Goal: Communication & Community: Share content

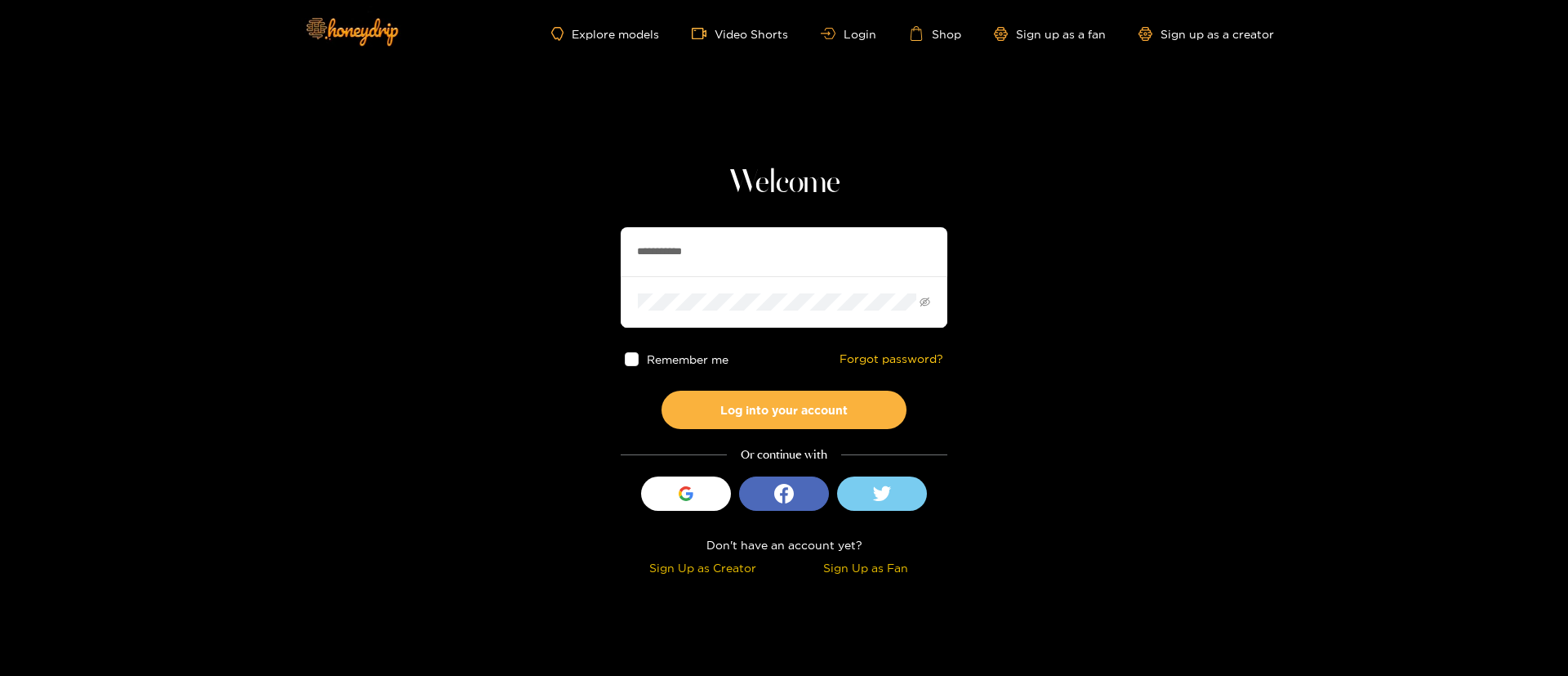
click at [757, 253] on input "**********" at bounding box center [784, 251] width 327 height 49
drag, startPoint x: 757, startPoint y: 253, endPoint x: 772, endPoint y: 235, distance: 23.4
click at [757, 253] on input "**********" at bounding box center [784, 251] width 327 height 49
paste input "text"
type input "*******"
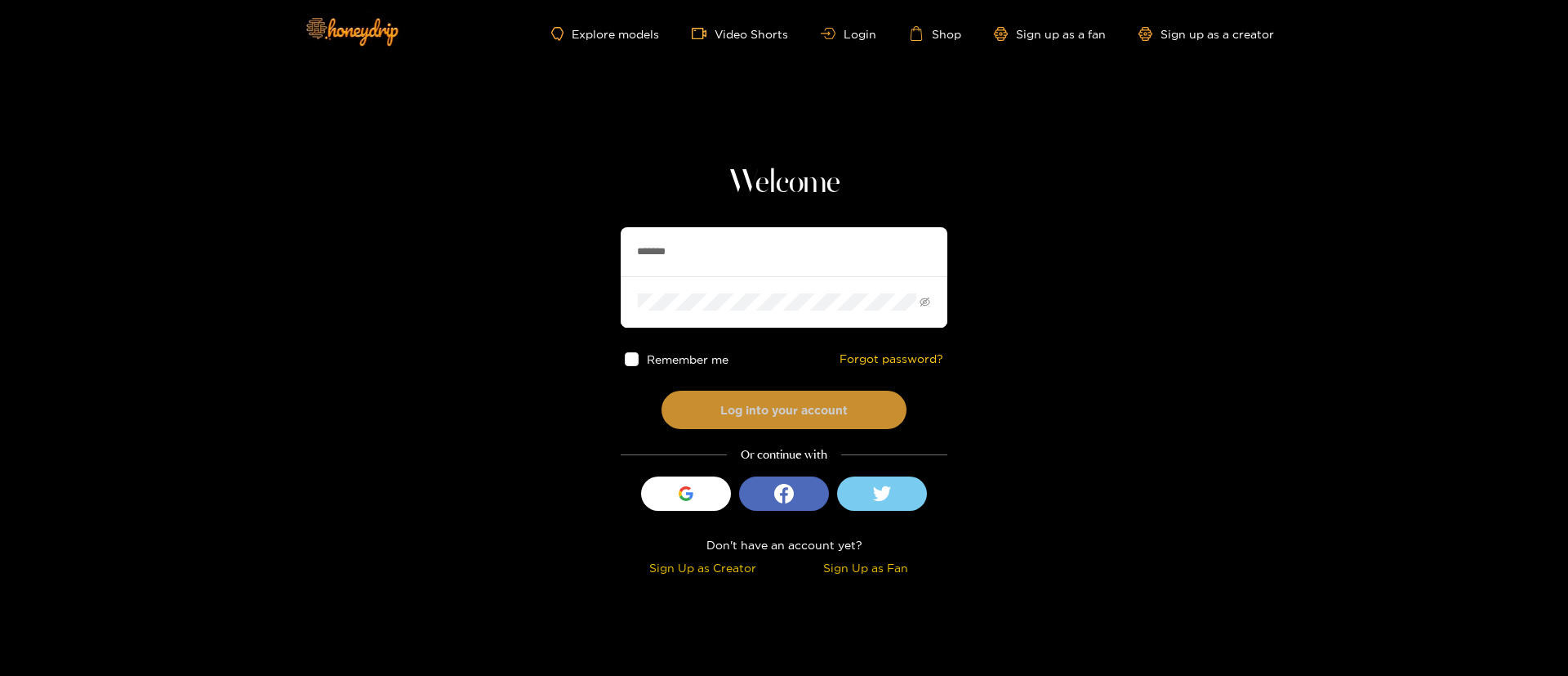
click at [790, 398] on button "Log into your account" at bounding box center [784, 410] width 245 height 39
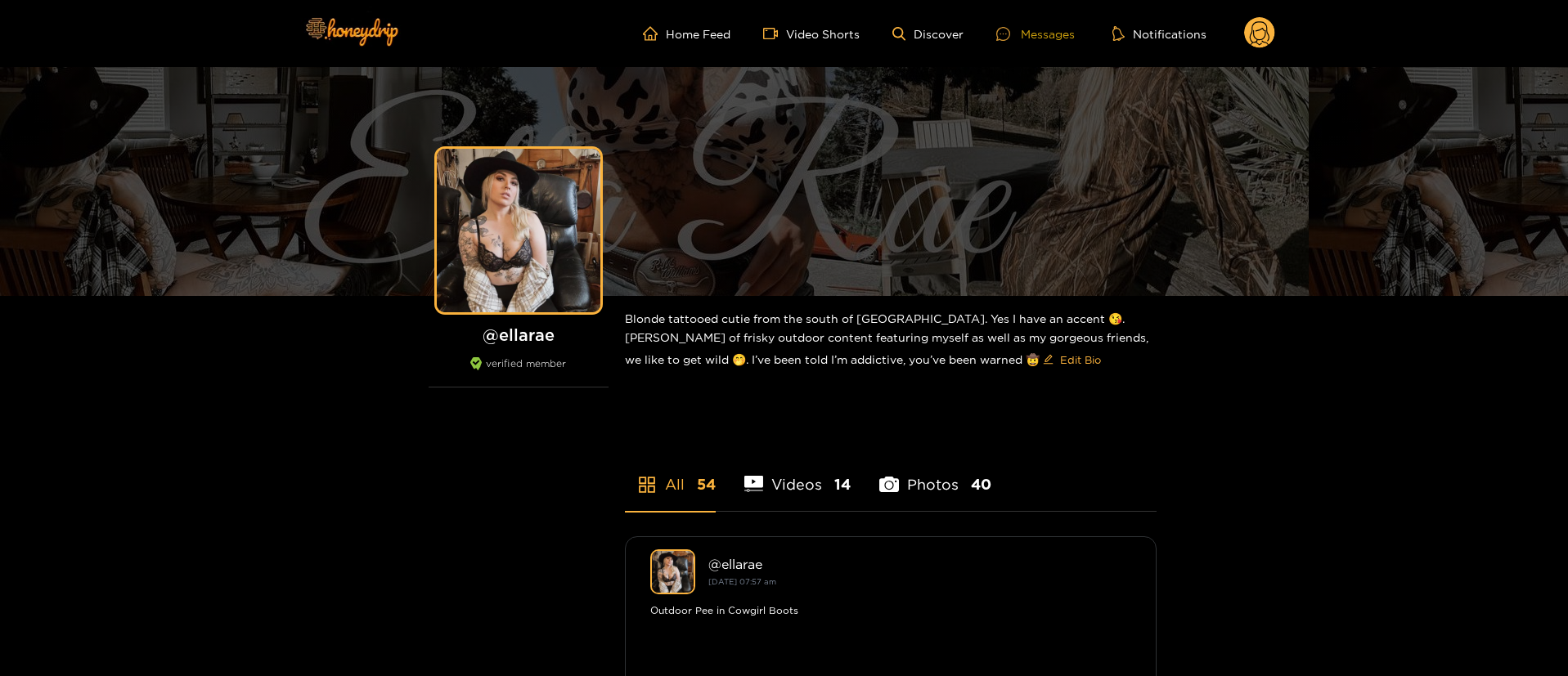
click at [1057, 33] on div "Messages" at bounding box center [1035, 34] width 79 height 18
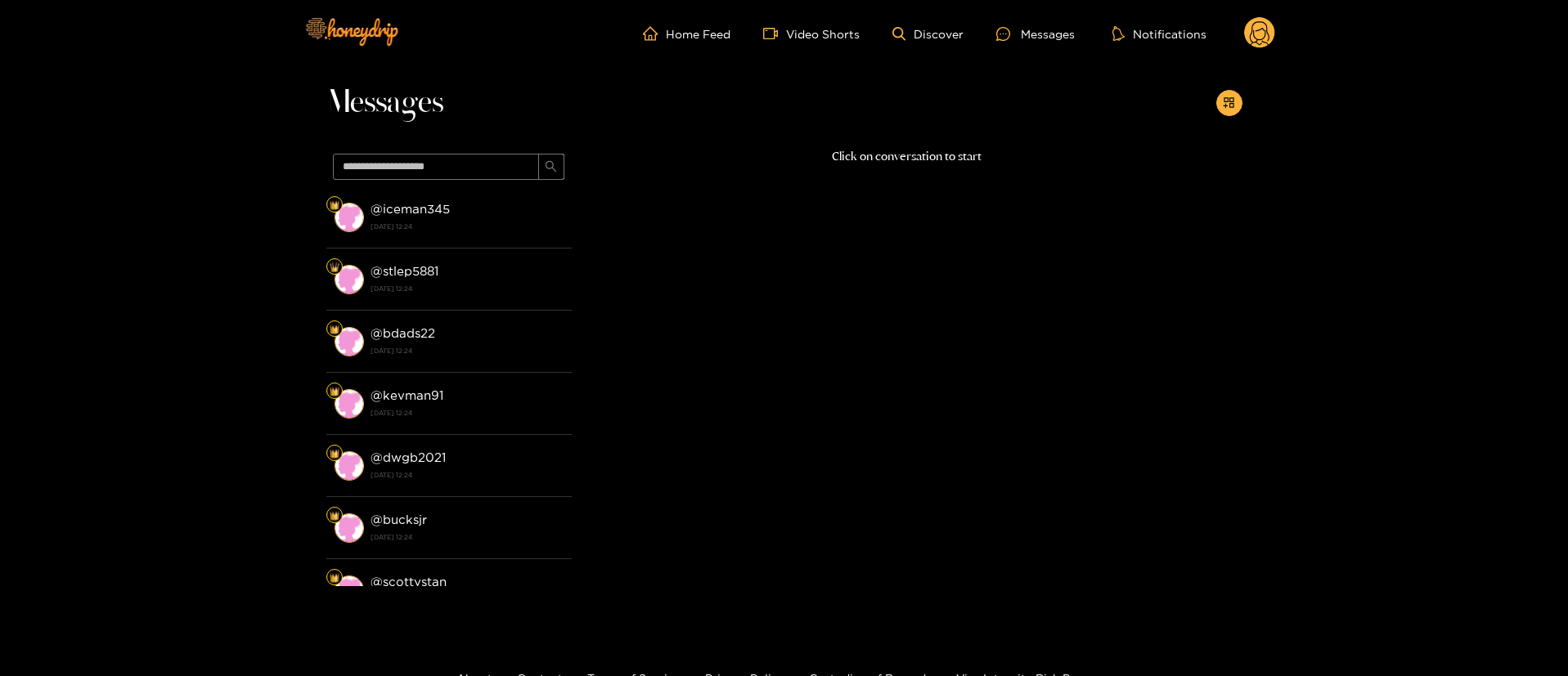
click at [1275, 37] on header "Home Feed Video Shorts Discover Messages Notifications 0 videos discover messag…" at bounding box center [784, 33] width 1568 height 67
click at [1277, 38] on header "Home Feed Video Shorts Discover Messages Notifications 0 videos discover messag…" at bounding box center [784, 33] width 1568 height 67
click at [1268, 30] on circle at bounding box center [1259, 33] width 31 height 31
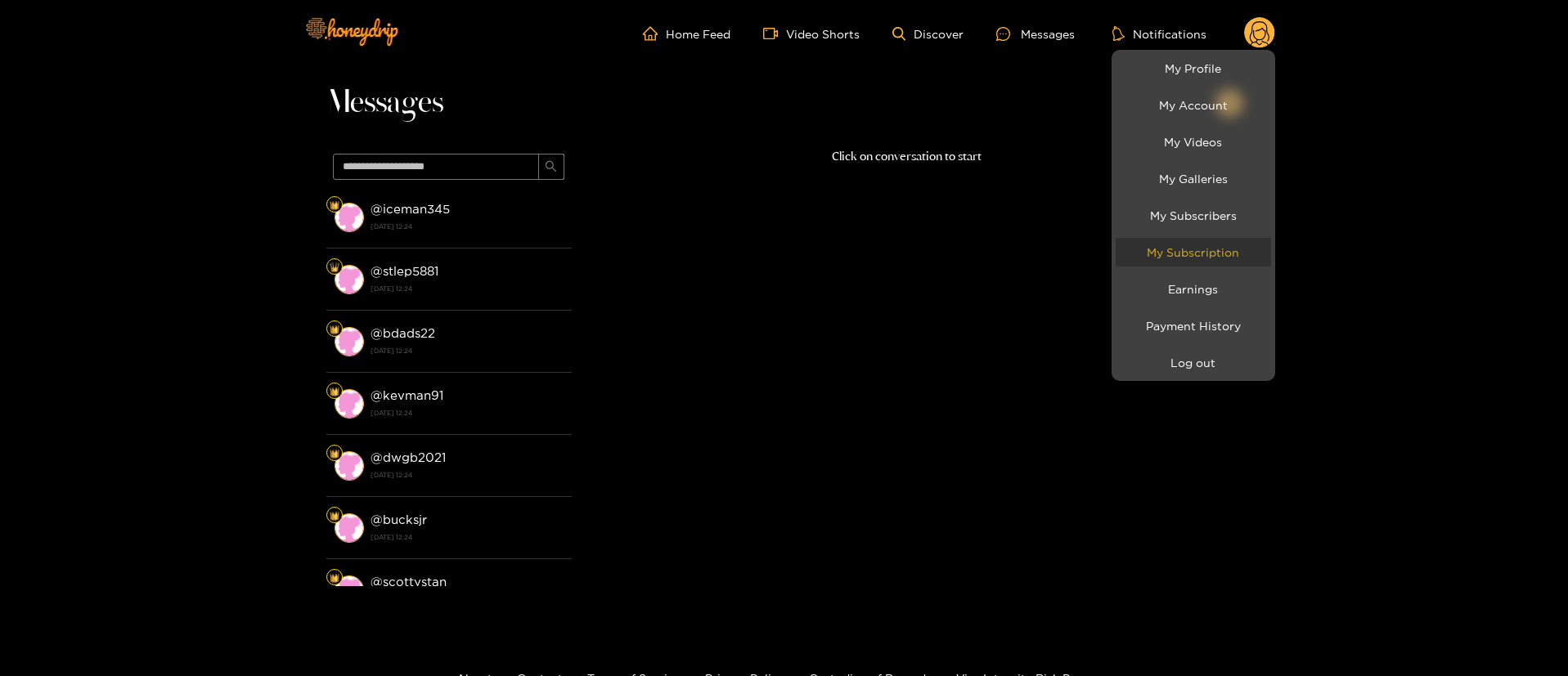
click at [1213, 256] on link "My Subscription" at bounding box center [1193, 252] width 155 height 29
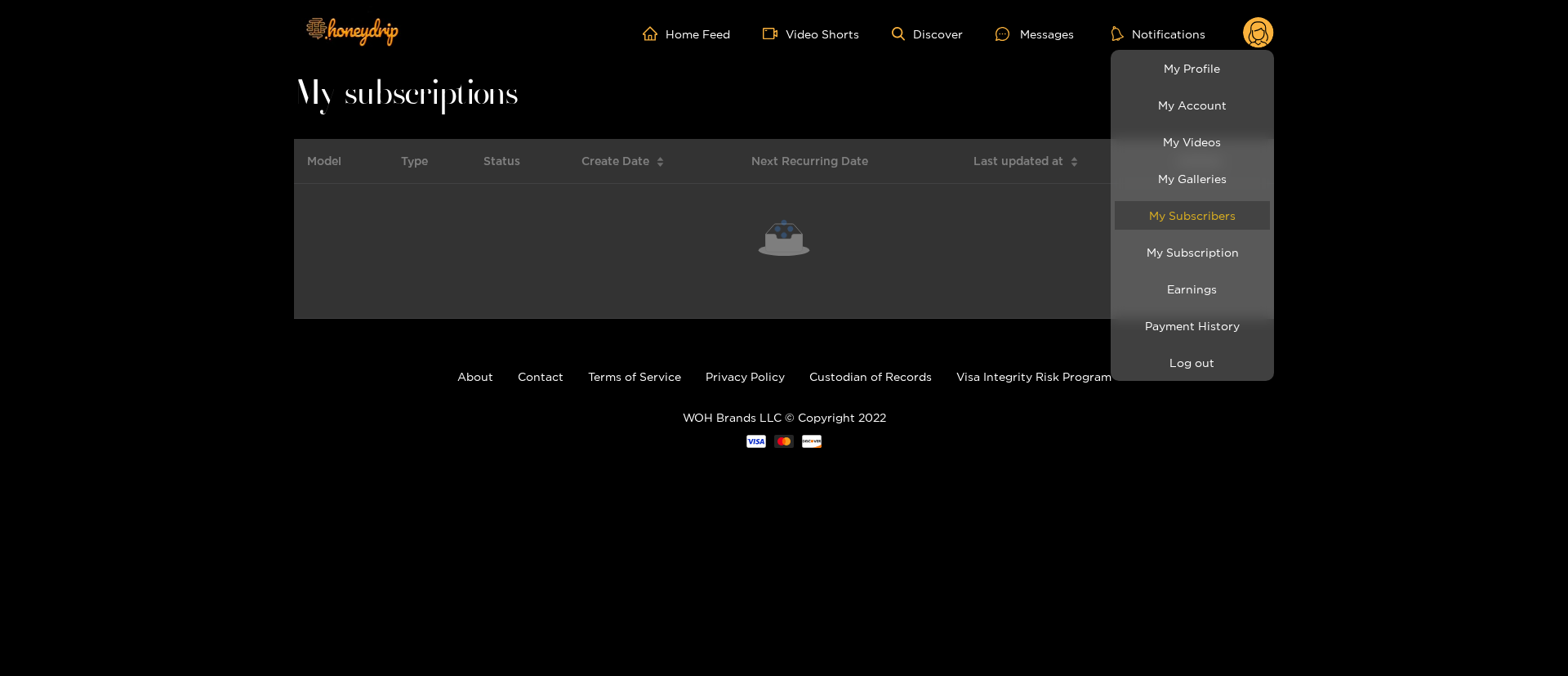
click at [1210, 207] on link "My Subscribers" at bounding box center [1192, 215] width 155 height 29
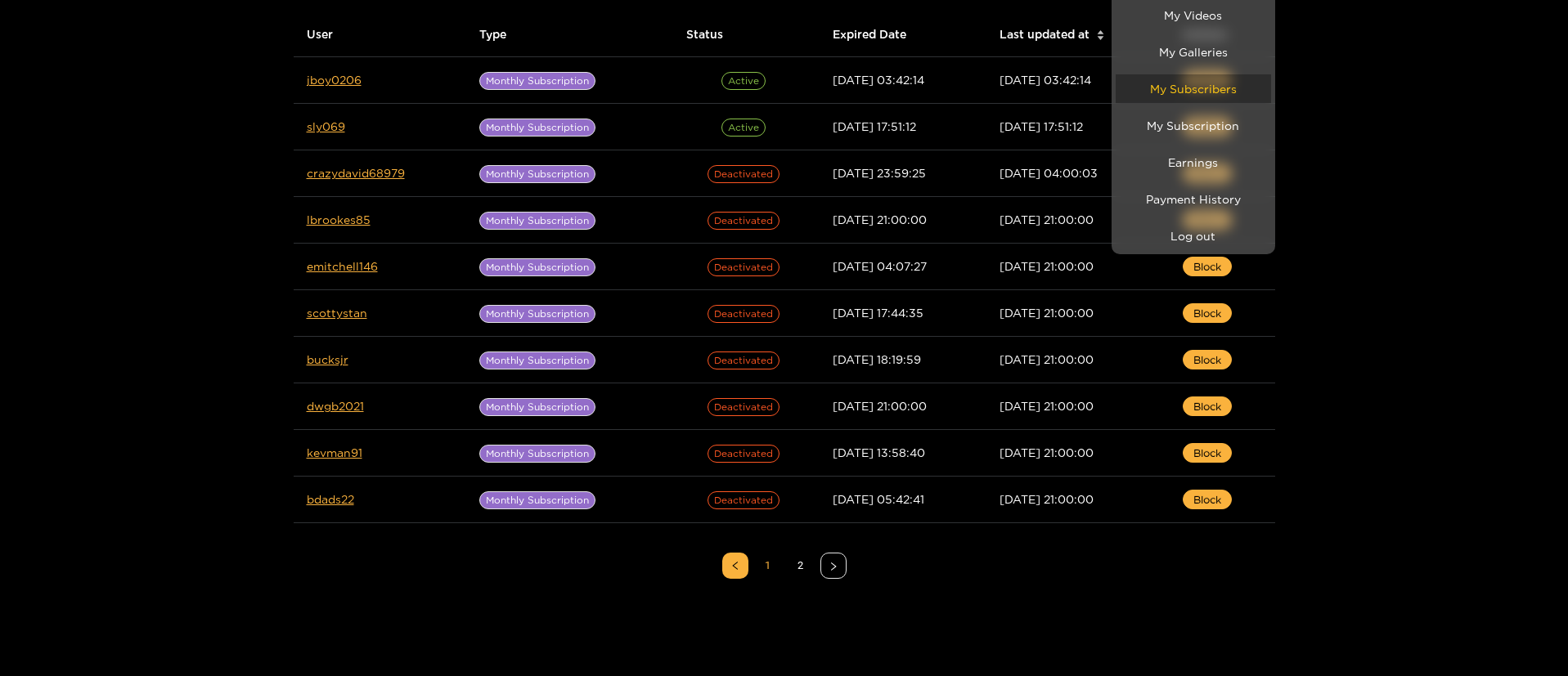
scroll to position [123, 0]
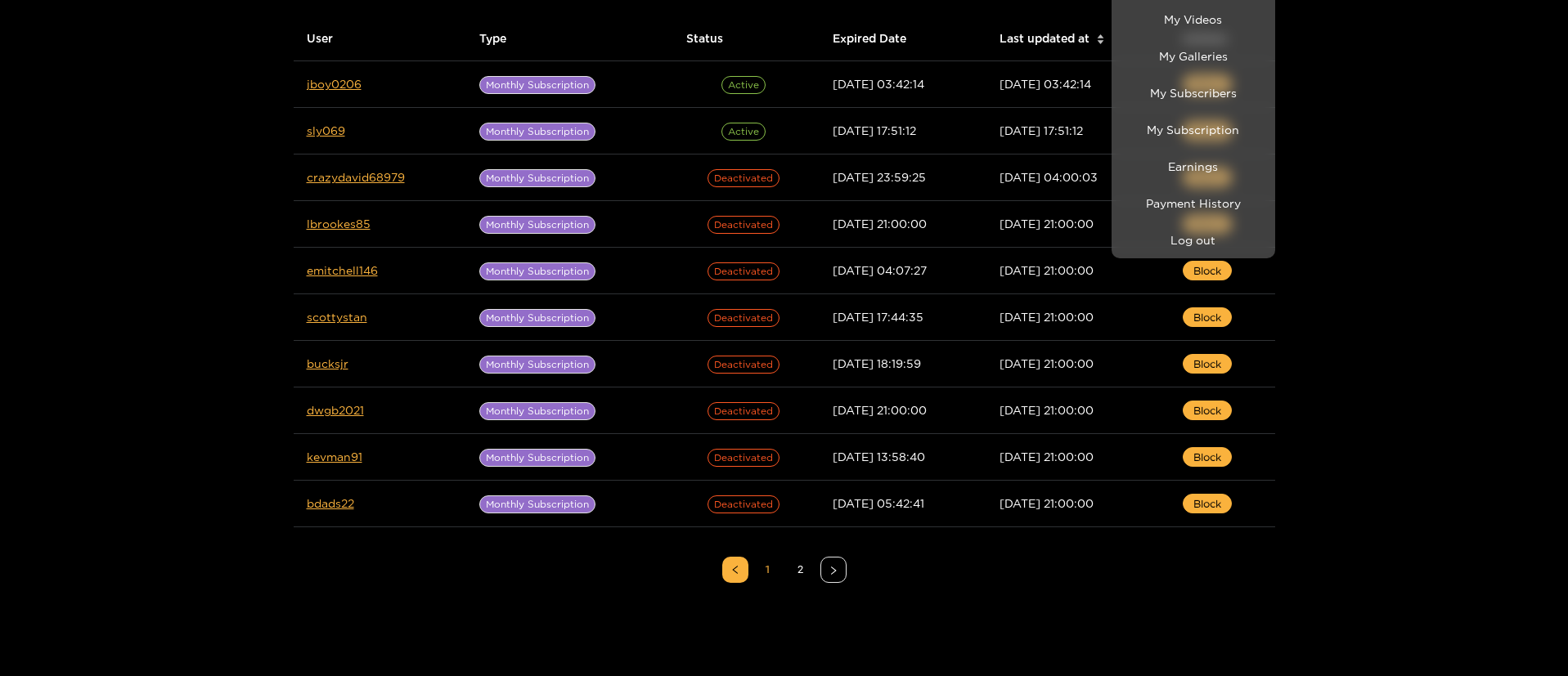
click at [801, 568] on div at bounding box center [784, 338] width 1568 height 676
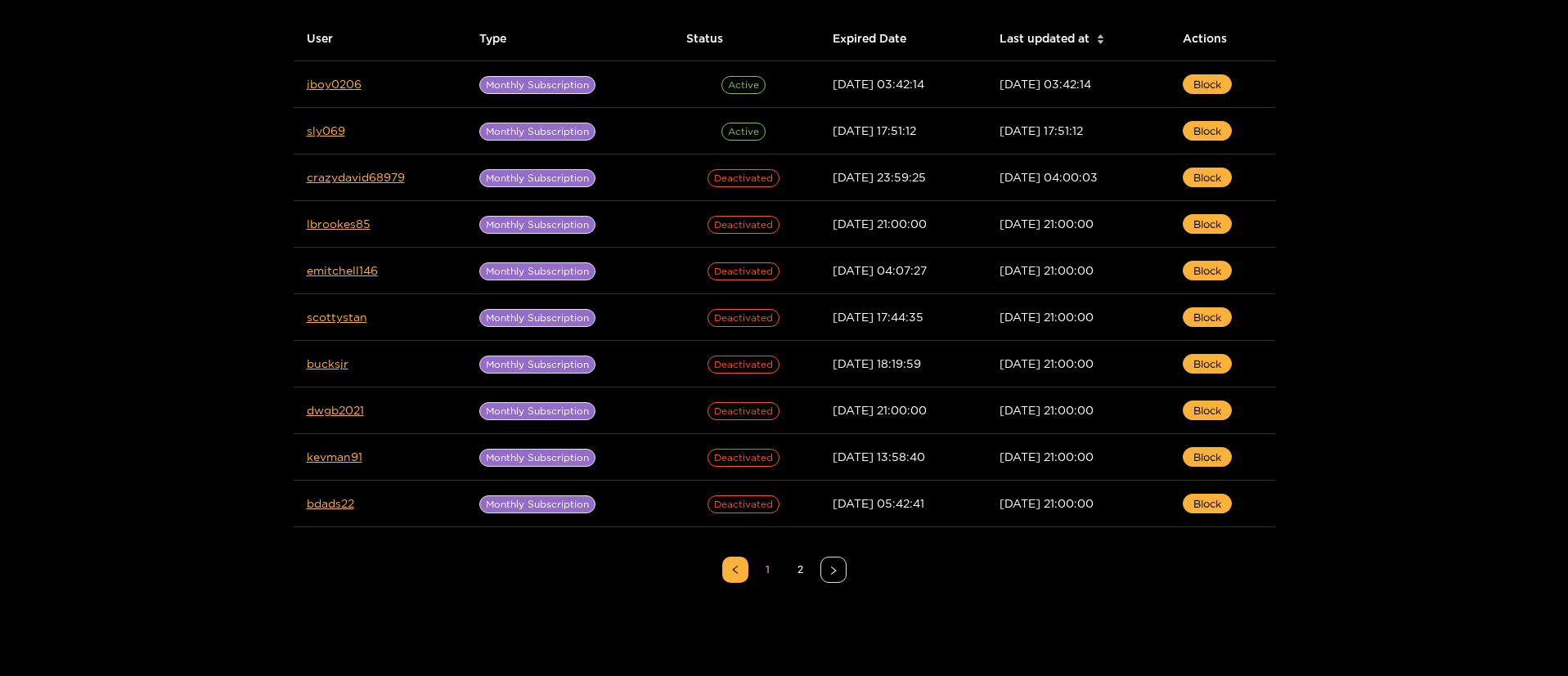
drag, startPoint x: 799, startPoint y: 561, endPoint x: 806, endPoint y: 531, distance: 30.8
click at [802, 545] on ul "1 2" at bounding box center [784, 570] width 981 height 59
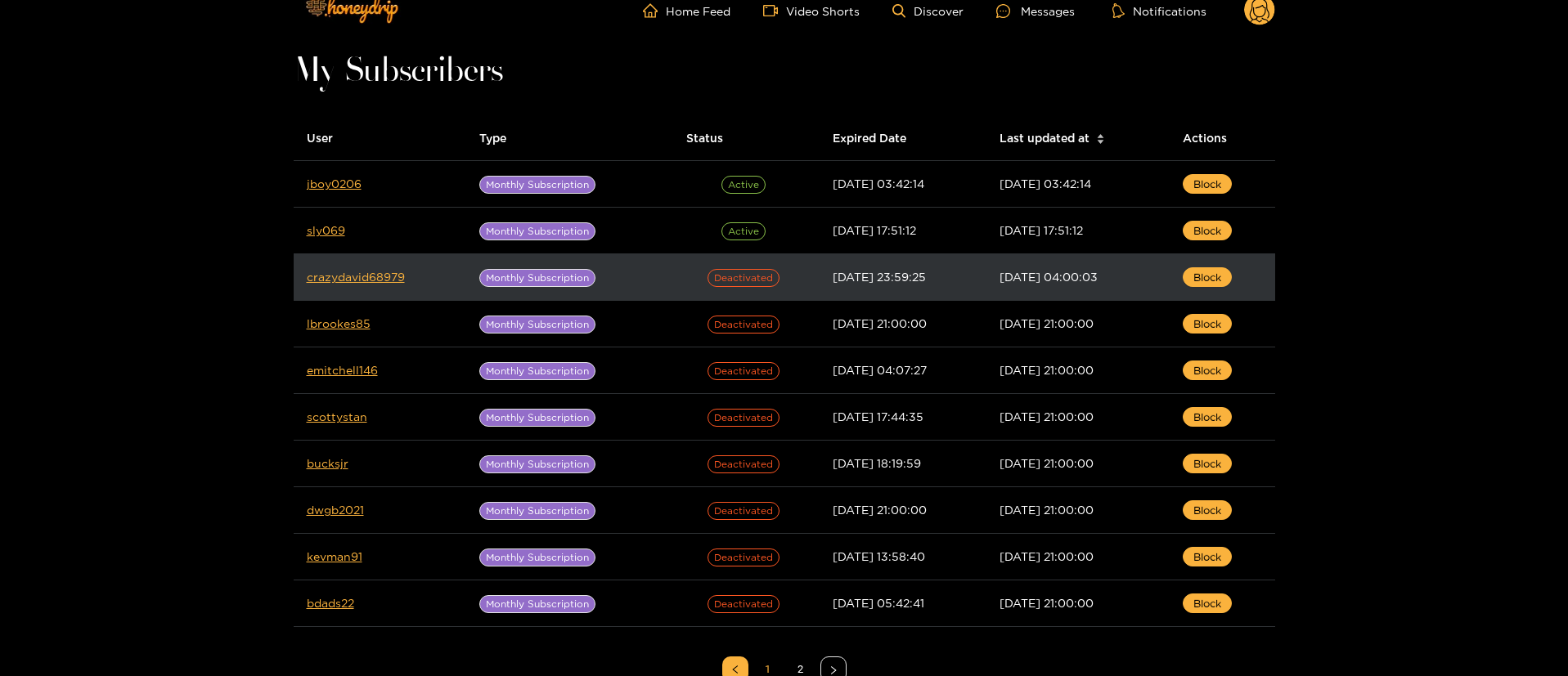
scroll to position [0, 0]
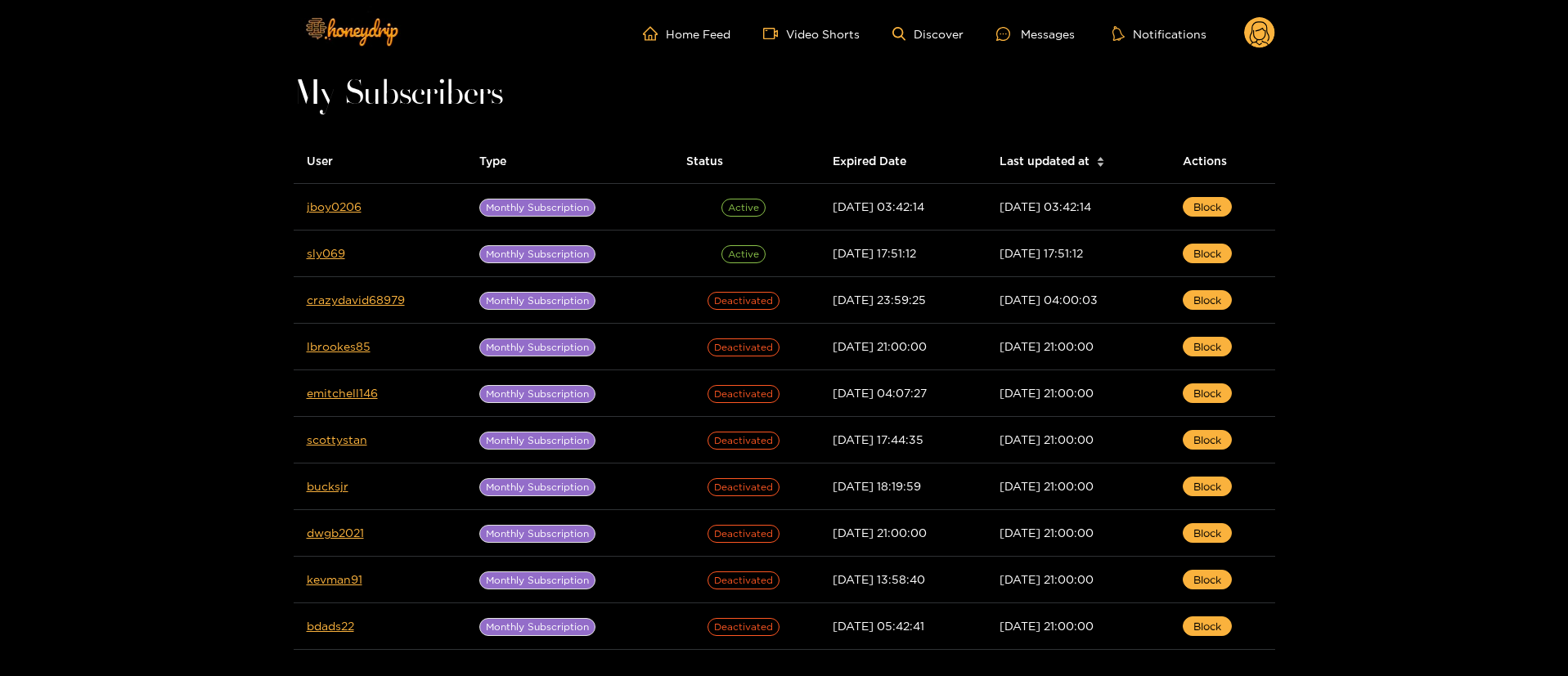
click at [1023, 46] on ul "Home Feed Video Shorts Discover Messages Notifications" at bounding box center [959, 33] width 632 height 32
click at [1026, 40] on div "Messages" at bounding box center [1035, 34] width 79 height 18
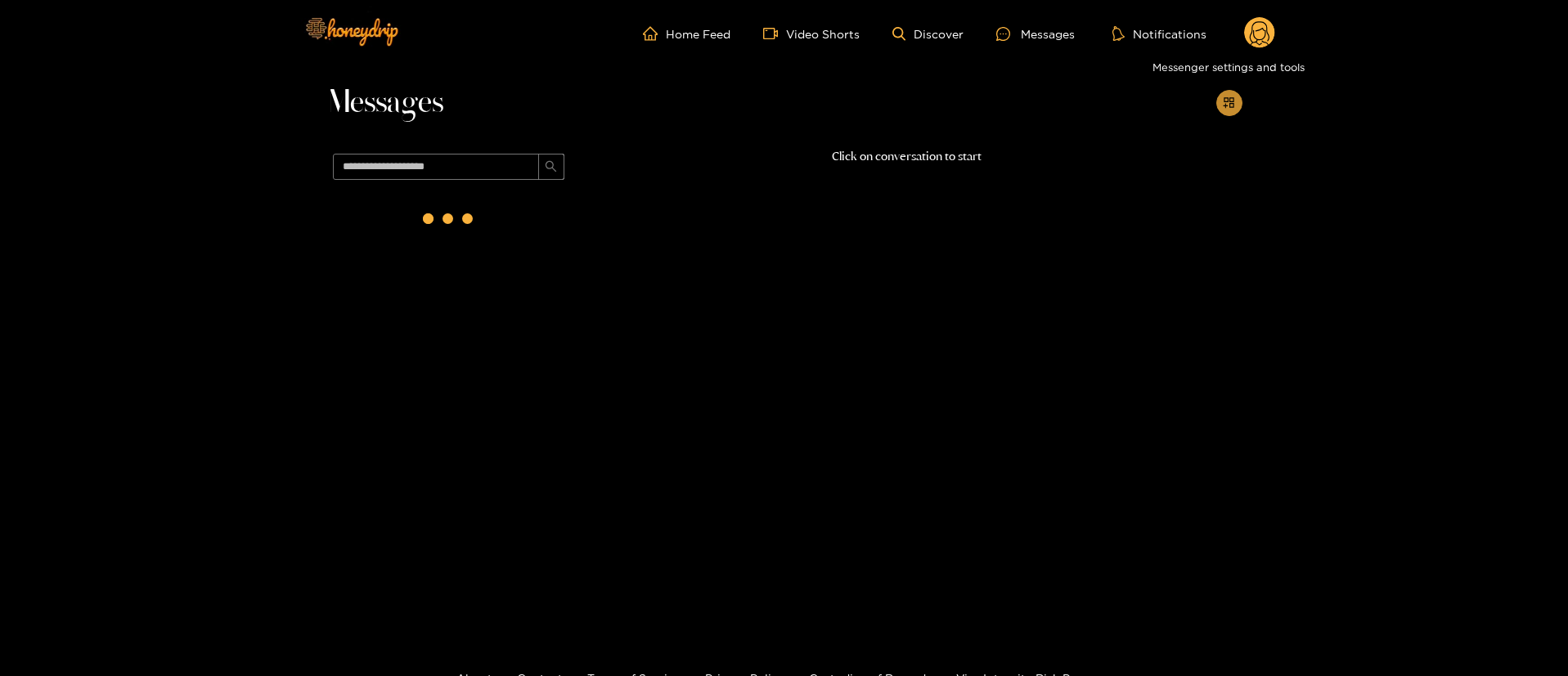
click at [1238, 110] on button "button" at bounding box center [1229, 103] width 26 height 26
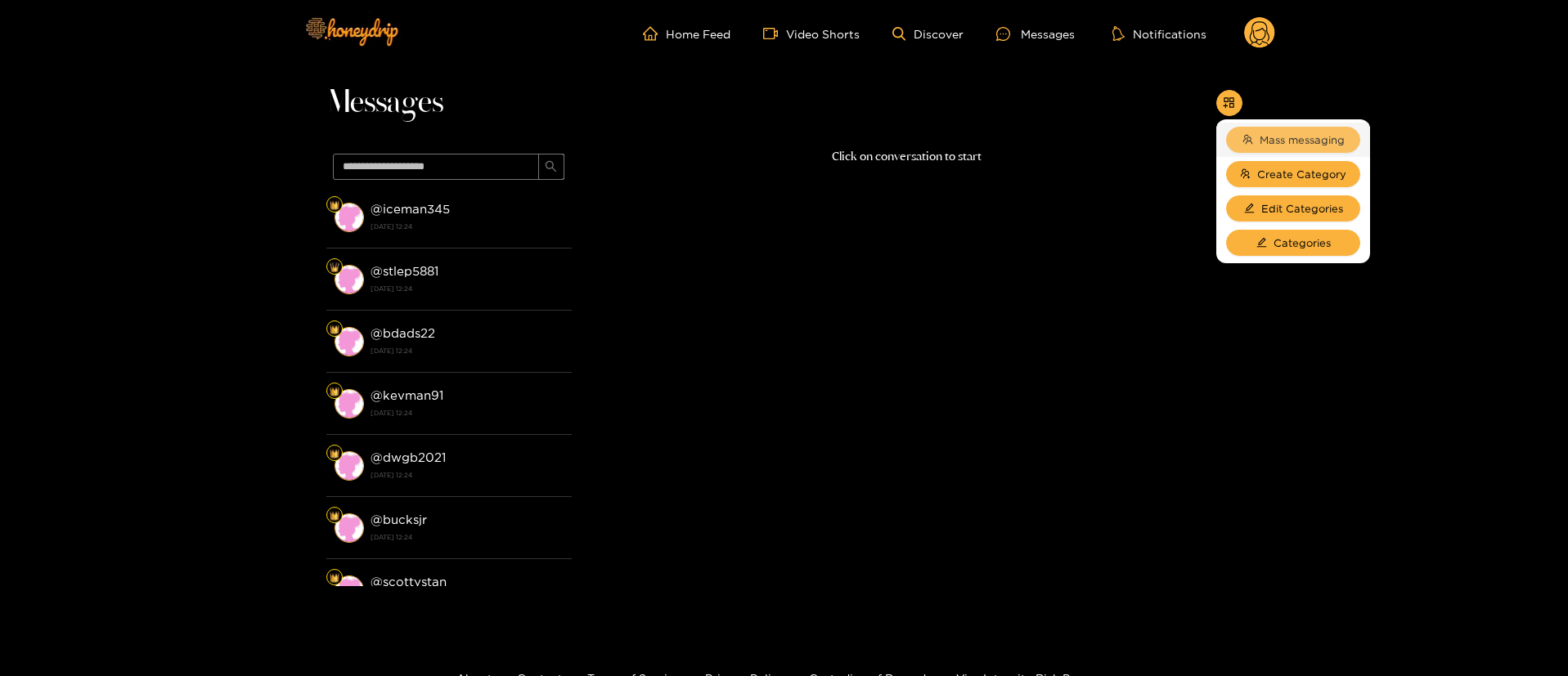
click at [1283, 136] on span "Mass messaging" at bounding box center [1302, 139] width 85 height 17
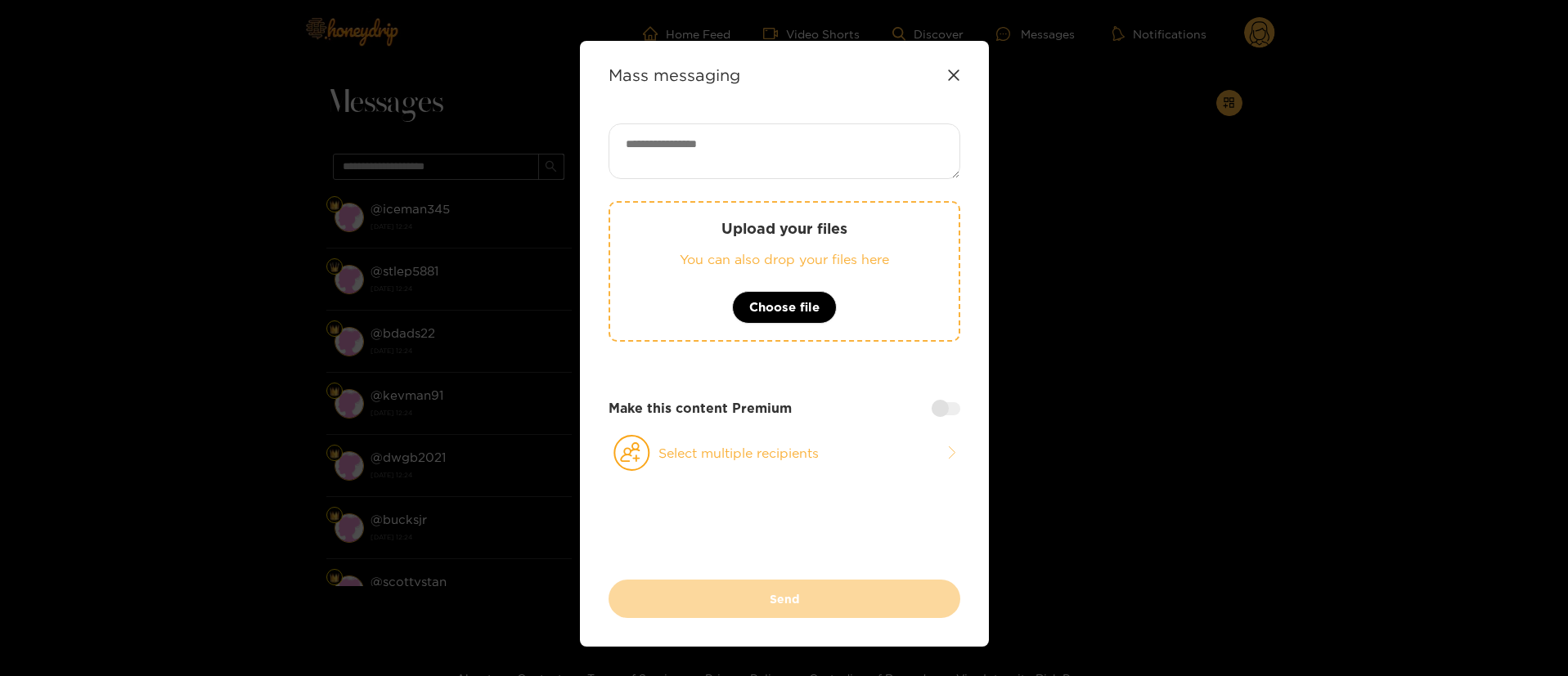
click at [826, 136] on textarea at bounding box center [784, 151] width 352 height 55
paste textarea "**********"
paste textarea "****"
type textarea "**********"
click at [814, 450] on button "Select multiple recipients" at bounding box center [784, 453] width 352 height 38
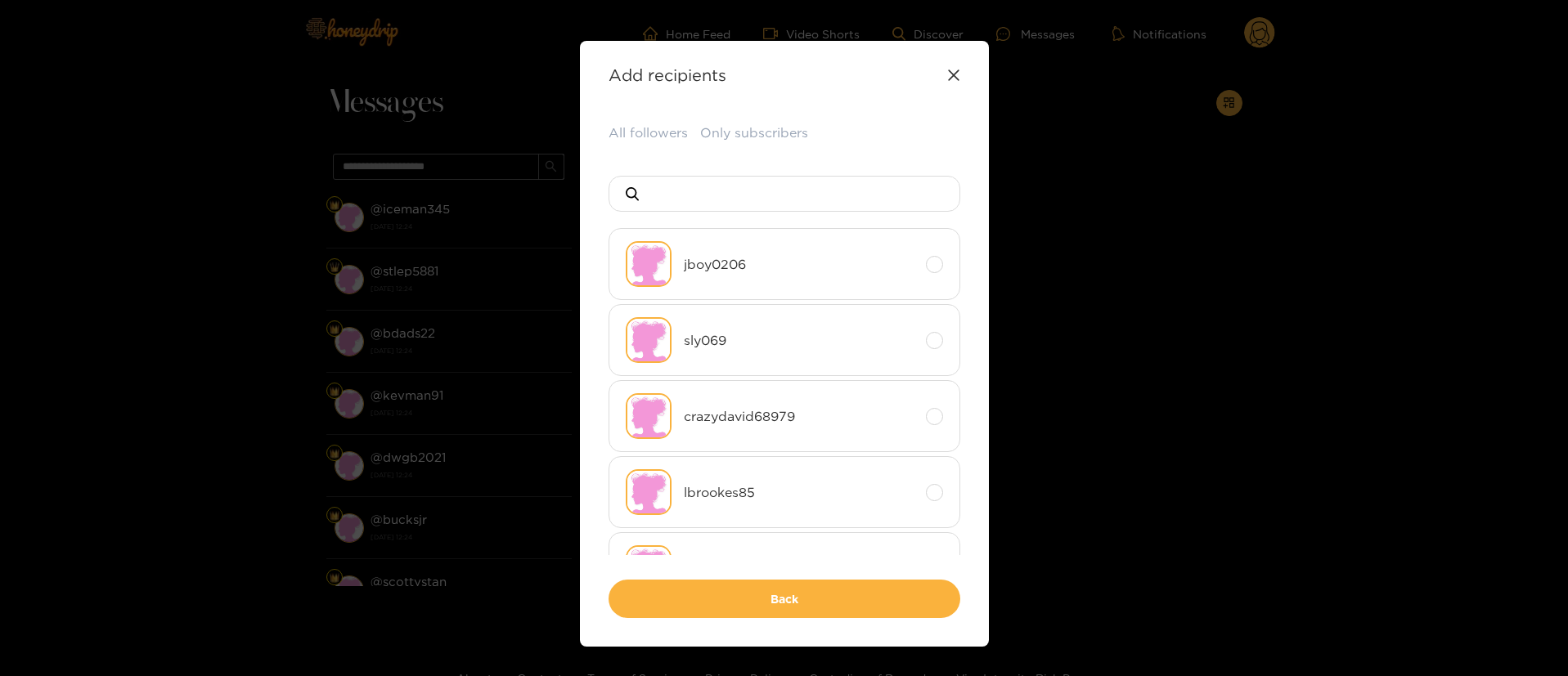
drag, startPoint x: 632, startPoint y: 127, endPoint x: 757, endPoint y: 224, distance: 158.2
click at [634, 127] on button "All followers" at bounding box center [648, 133] width 79 height 18
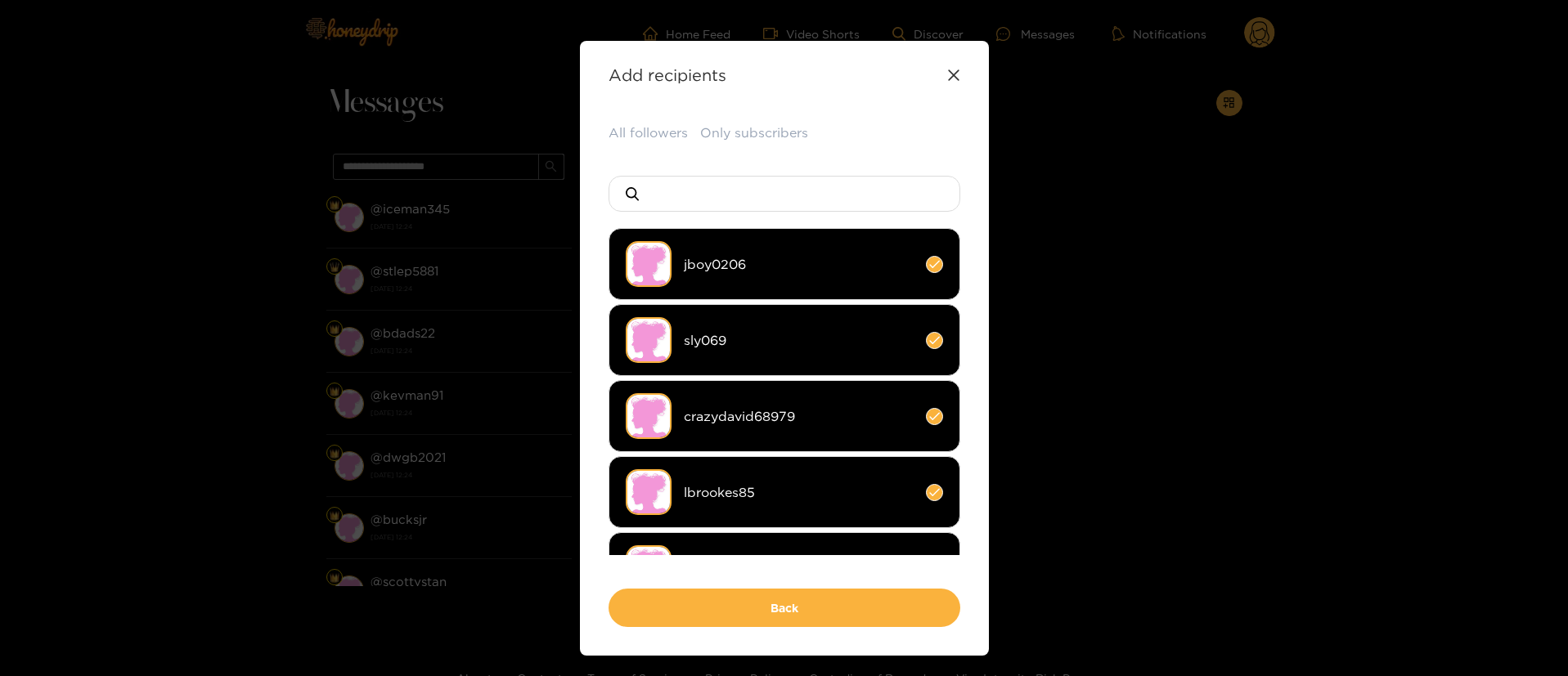
click at [811, 573] on div "All followers Only subscribers jboy0206 sly069 crazydavid68979 lbrookes85 emitc…" at bounding box center [784, 375] width 352 height 503
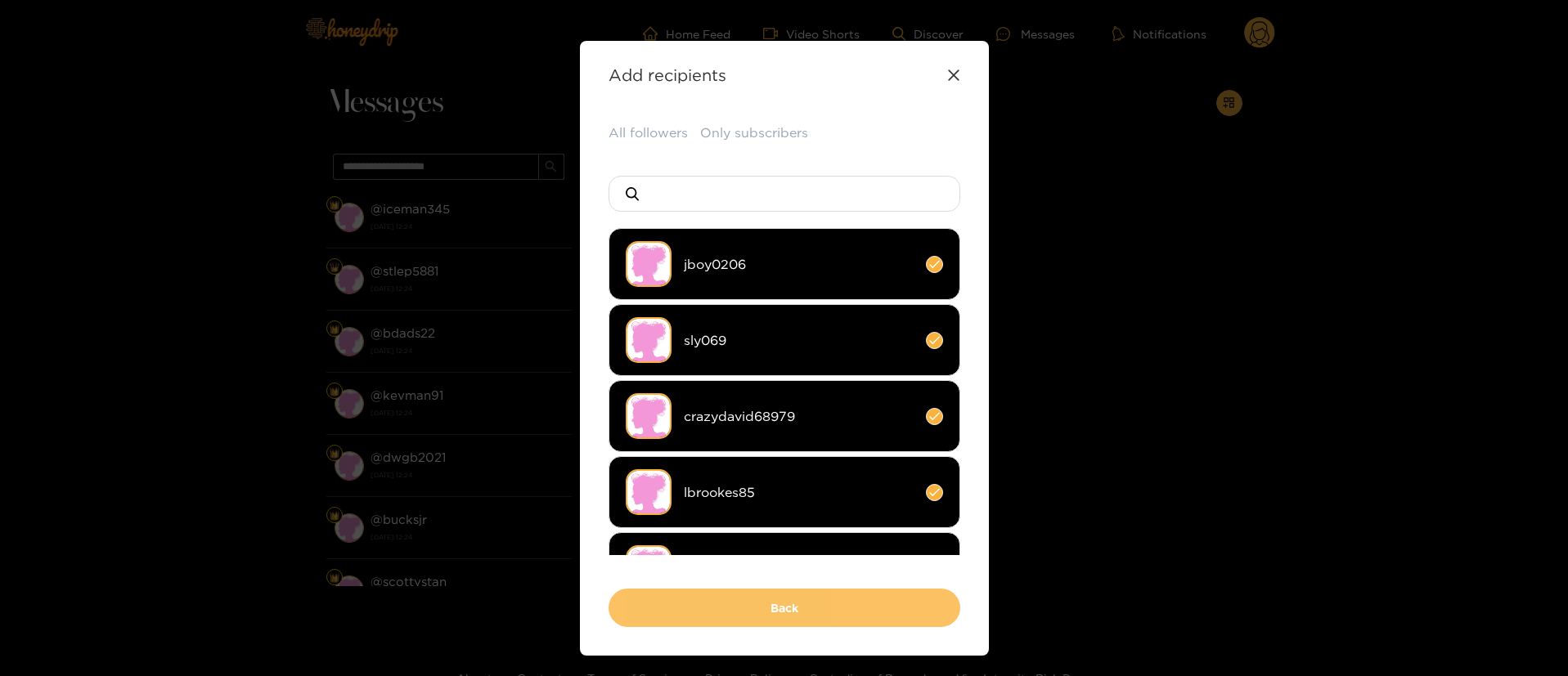
click at [806, 589] on button "Back" at bounding box center [784, 608] width 352 height 39
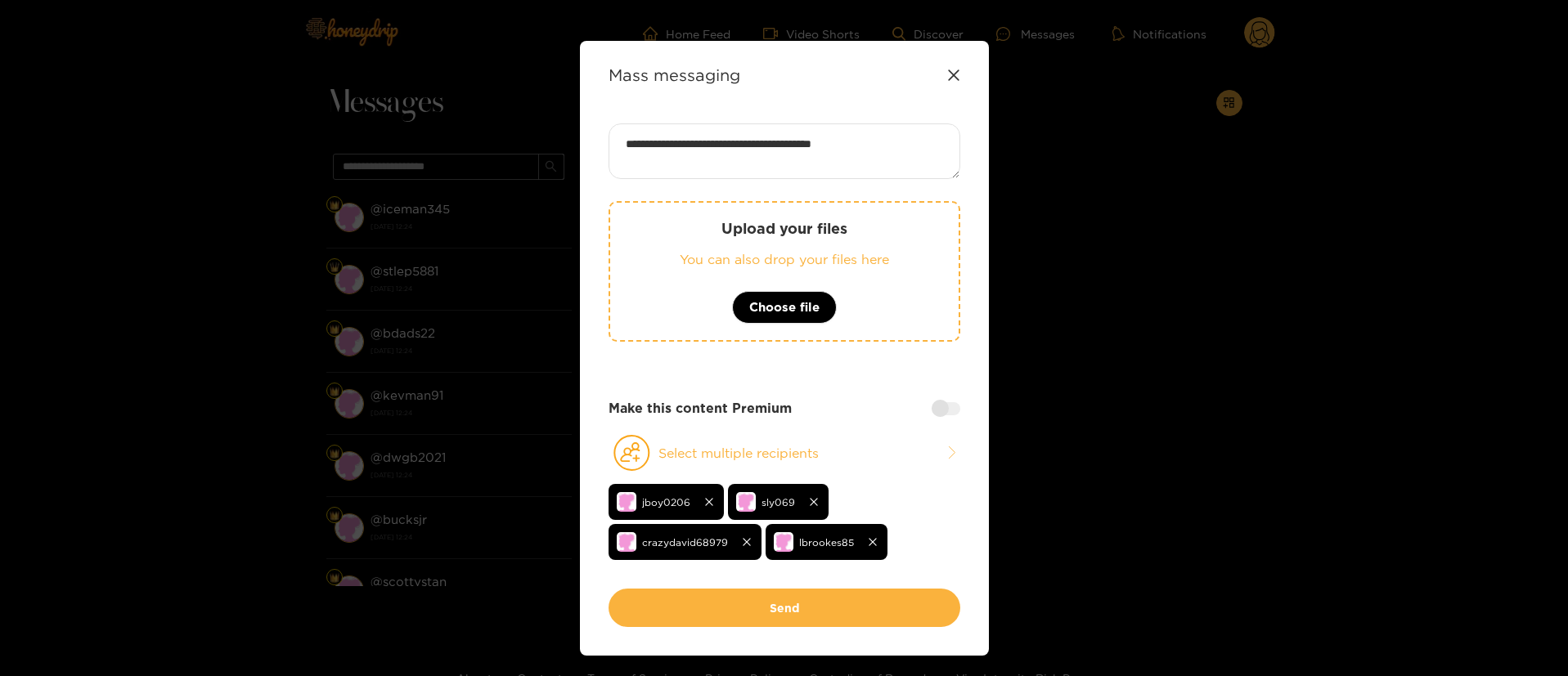
click at [954, 78] on icon at bounding box center [954, 75] width 11 height 11
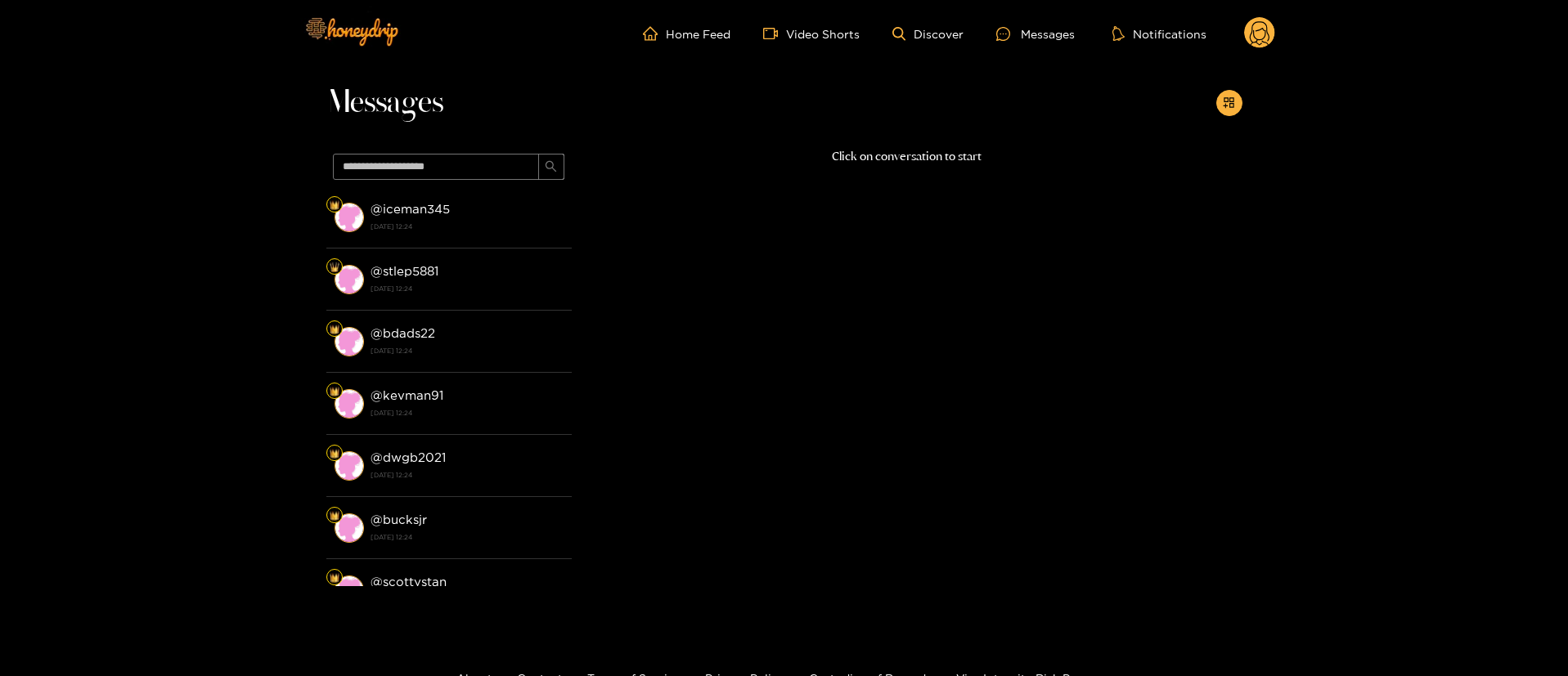
click at [1255, 32] on circle at bounding box center [1259, 33] width 31 height 31
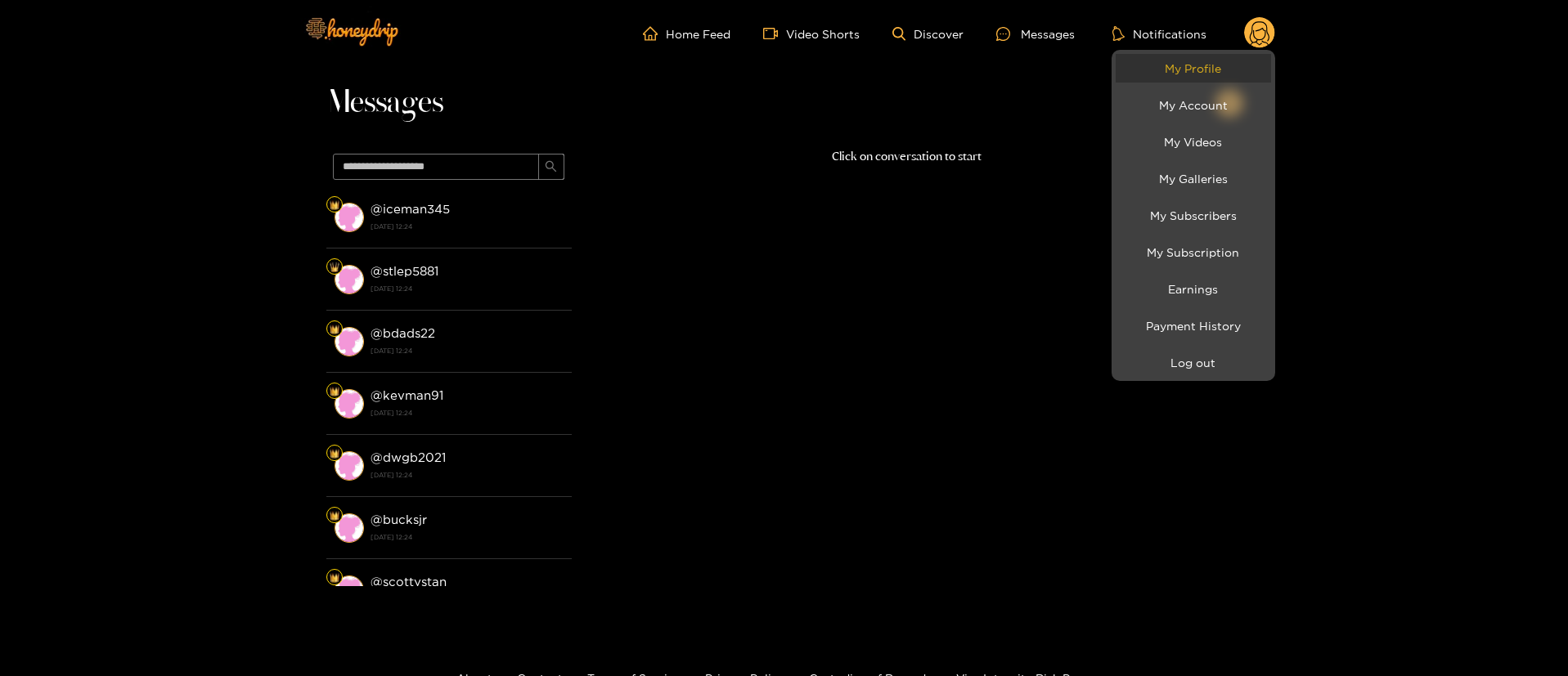
click at [1227, 67] on link "My Profile" at bounding box center [1193, 67] width 155 height 29
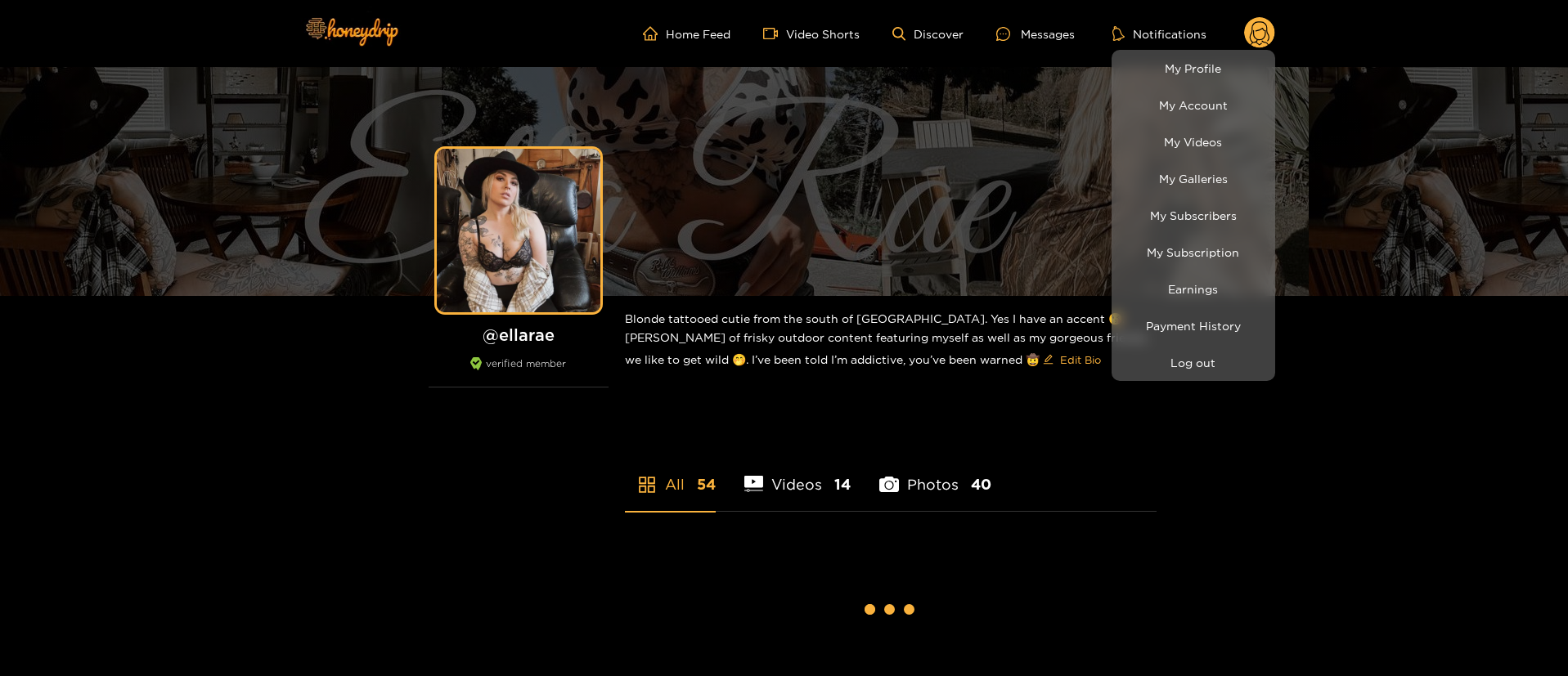
click at [1036, 43] on div at bounding box center [784, 338] width 1568 height 676
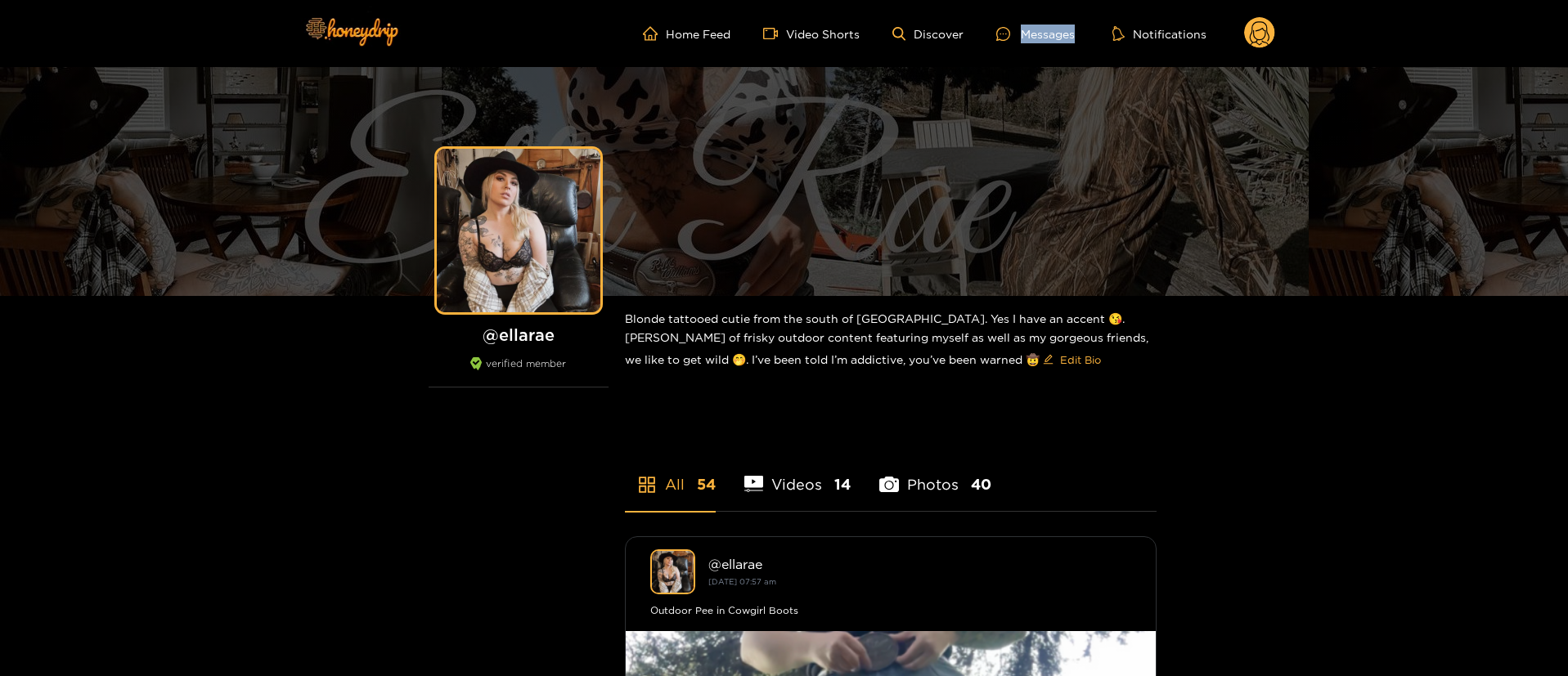
click at [1037, 43] on ul "Home Feed Video Shorts Discover Messages Notifications" at bounding box center [959, 33] width 632 height 32
drag, startPoint x: 1036, startPoint y: 39, endPoint x: 1128, endPoint y: 59, distance: 94.1
click at [1035, 38] on div "Messages" at bounding box center [1035, 34] width 79 height 18
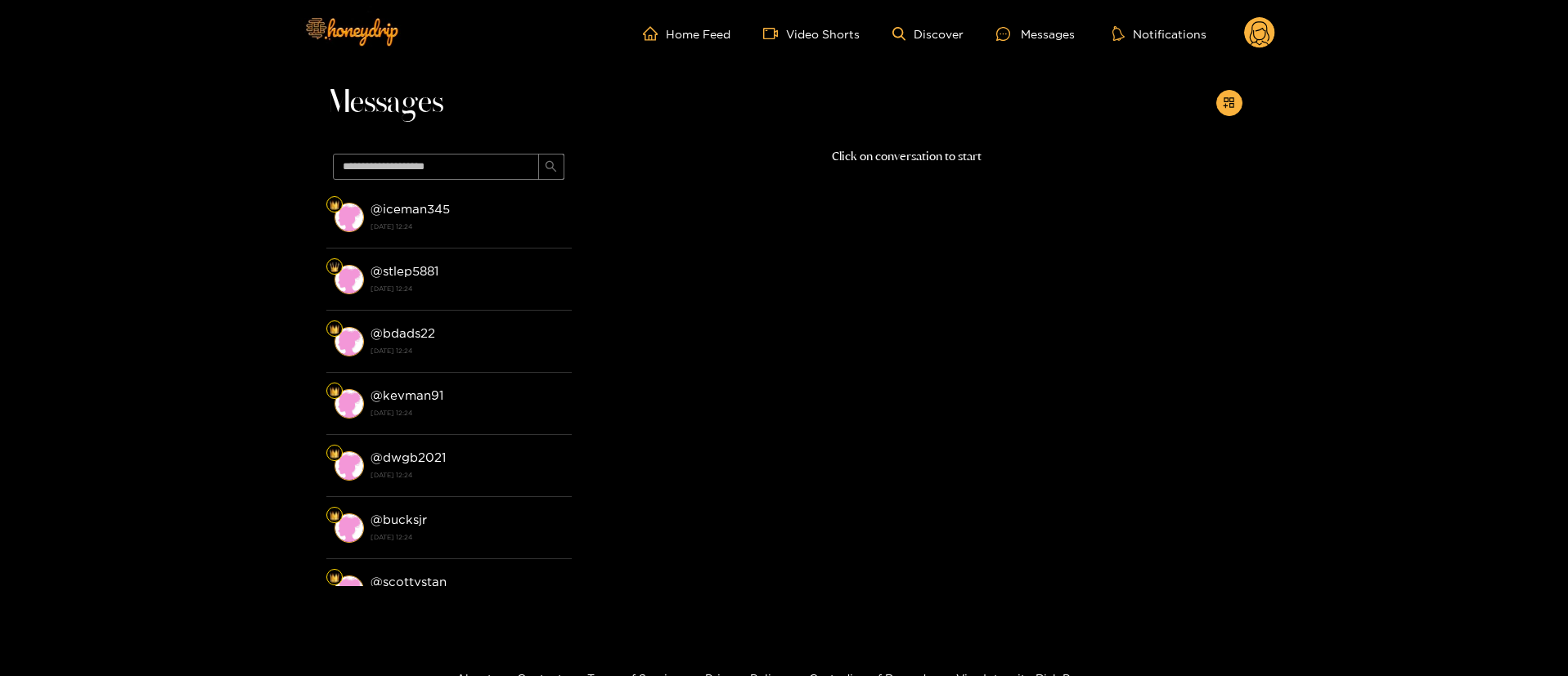
click at [1256, 104] on div "Messages @ iceman345 22 August 2025 12:24 @ stlep5881 22 August 2025 12:24 @ bd…" at bounding box center [784, 344] width 1568 height 553
click at [1238, 104] on button "button" at bounding box center [1229, 103] width 26 height 26
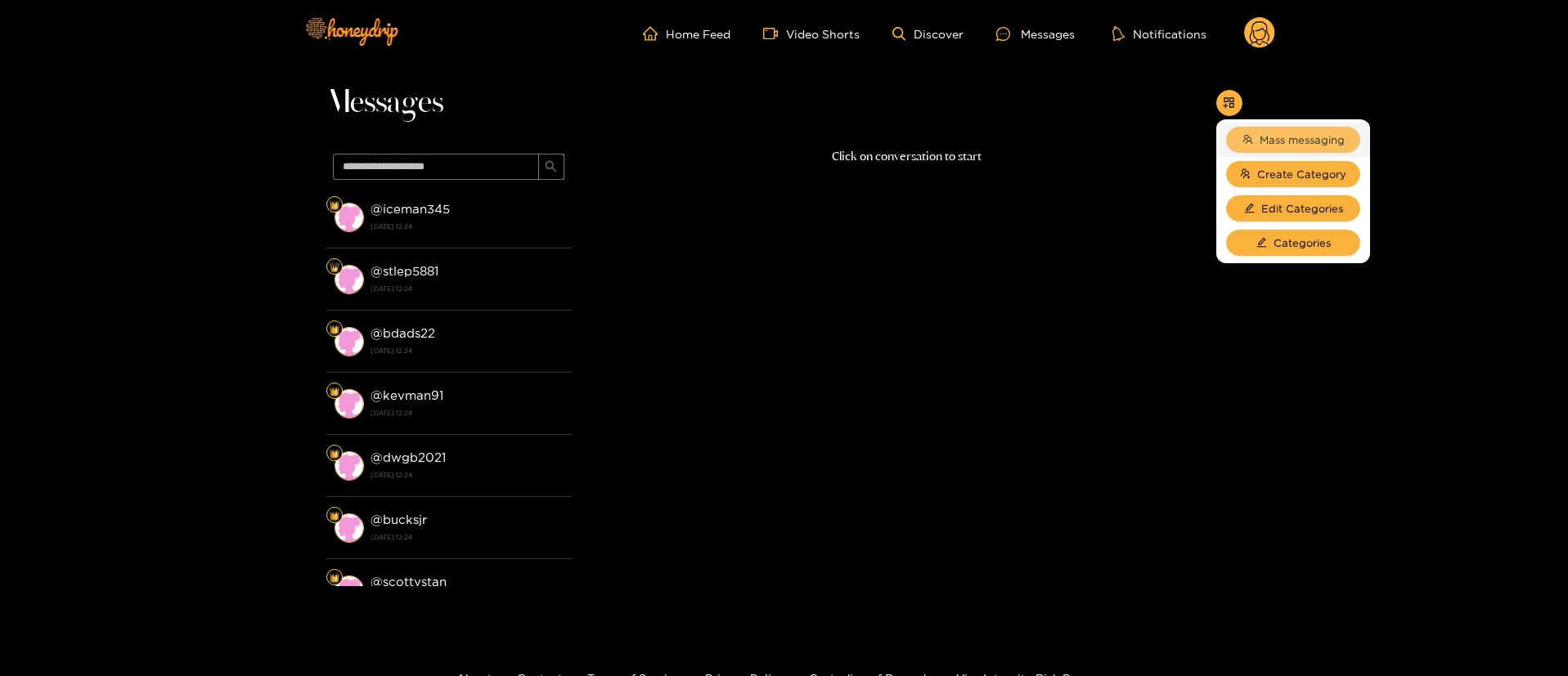
click at [1259, 132] on span "Mass messaging" at bounding box center [1302, 139] width 85 height 17
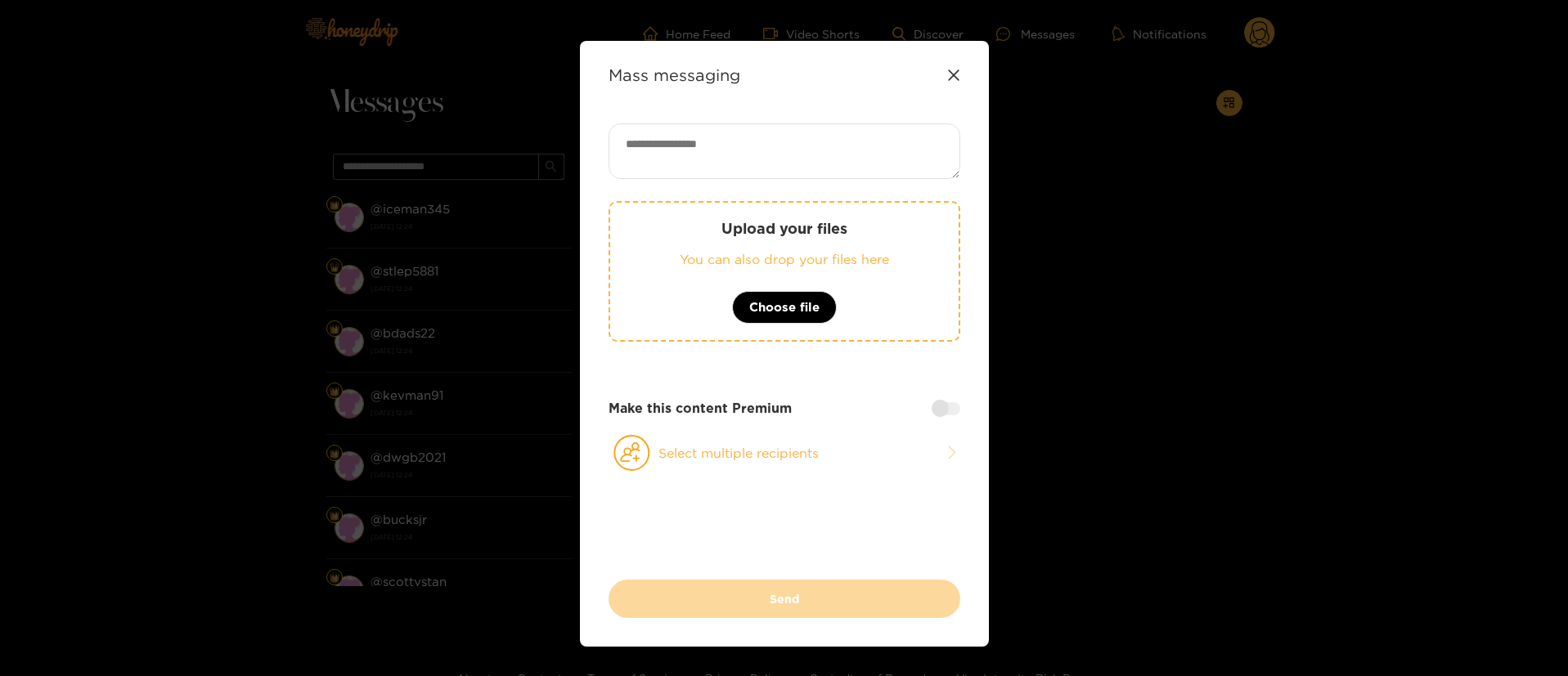
click at [774, 150] on textarea at bounding box center [784, 151] width 352 height 55
paste textarea "****"
click at [629, 144] on textarea "****" at bounding box center [784, 151] width 352 height 55
paste textarea "**********"
type textarea "**********"
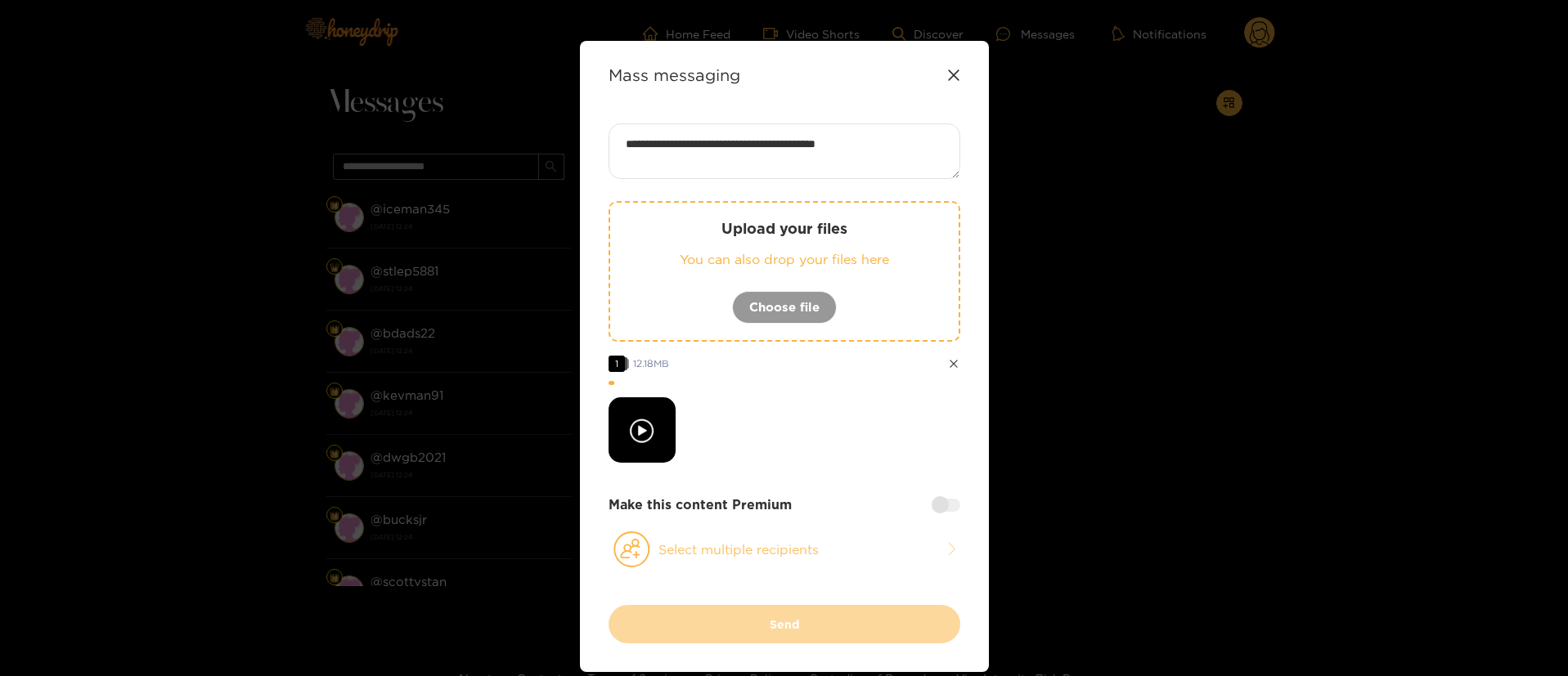
drag, startPoint x: 784, startPoint y: 538, endPoint x: 751, endPoint y: 372, distance: 169.2
click at [784, 538] on button "Select multiple recipients" at bounding box center [784, 549] width 352 height 38
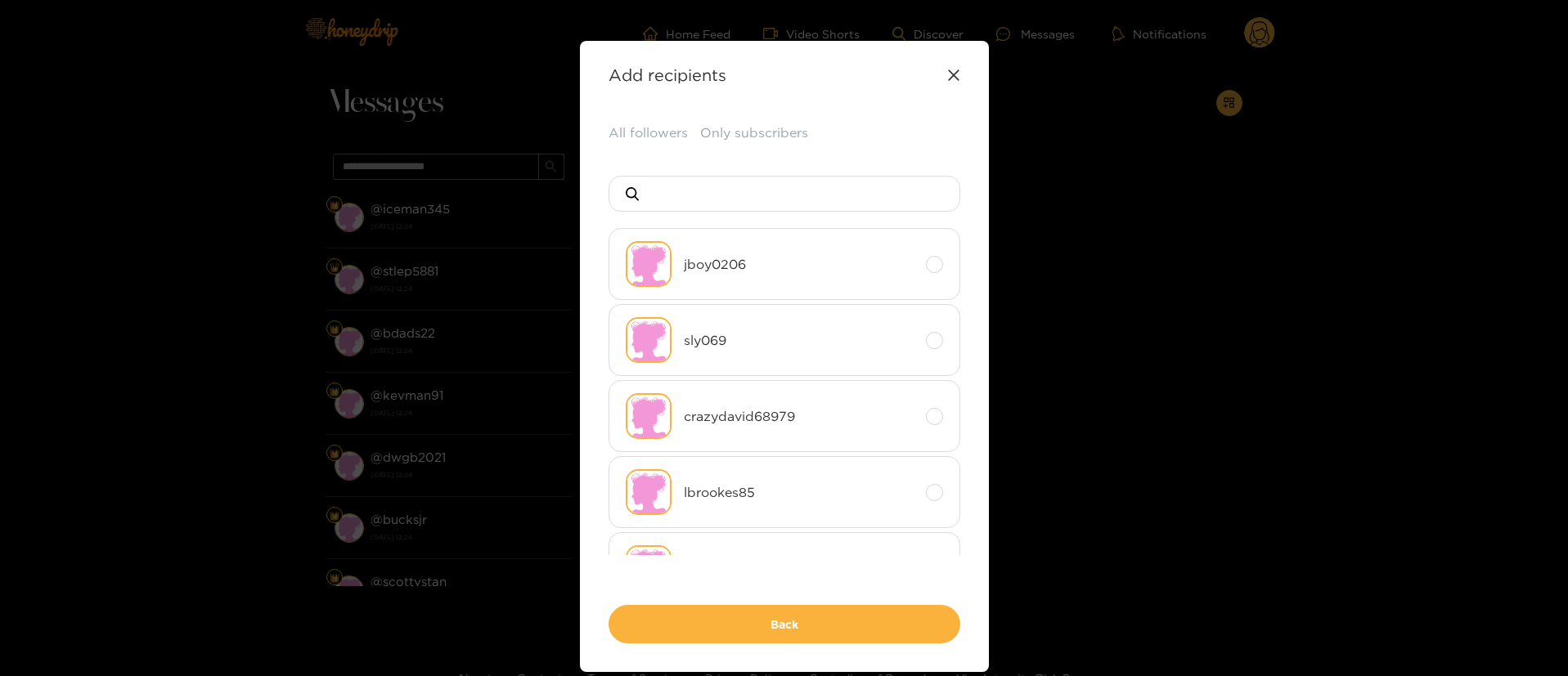
drag, startPoint x: 647, startPoint y: 140, endPoint x: 774, endPoint y: 449, distance: 334.1
click at [649, 141] on button "All followers" at bounding box center [648, 133] width 79 height 18
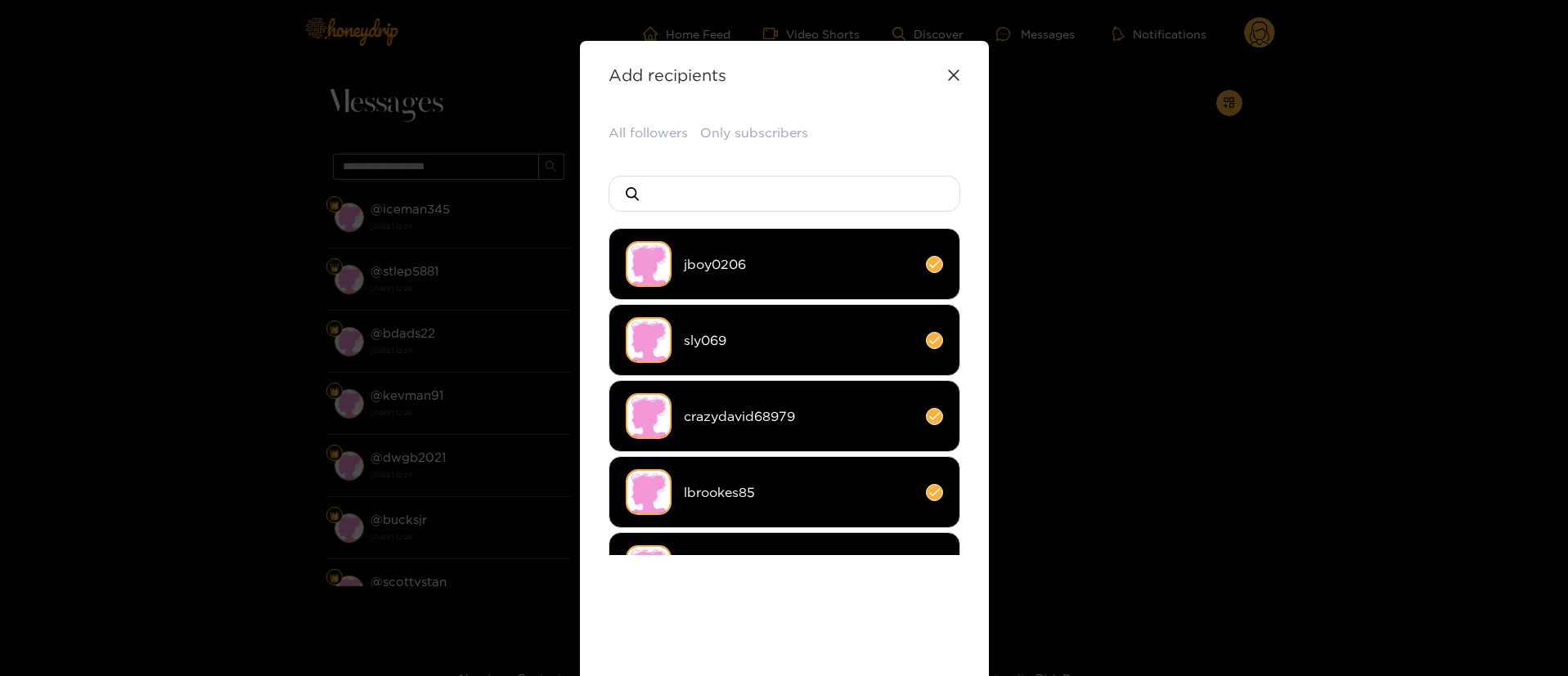
drag, startPoint x: 821, startPoint y: 636, endPoint x: 835, endPoint y: 621, distance: 20.5
click at [823, 634] on div "All followers Only subscribers jboy0206 sly069 crazydavid68979 lbrookes85 emitc…" at bounding box center [784, 424] width 352 height 600
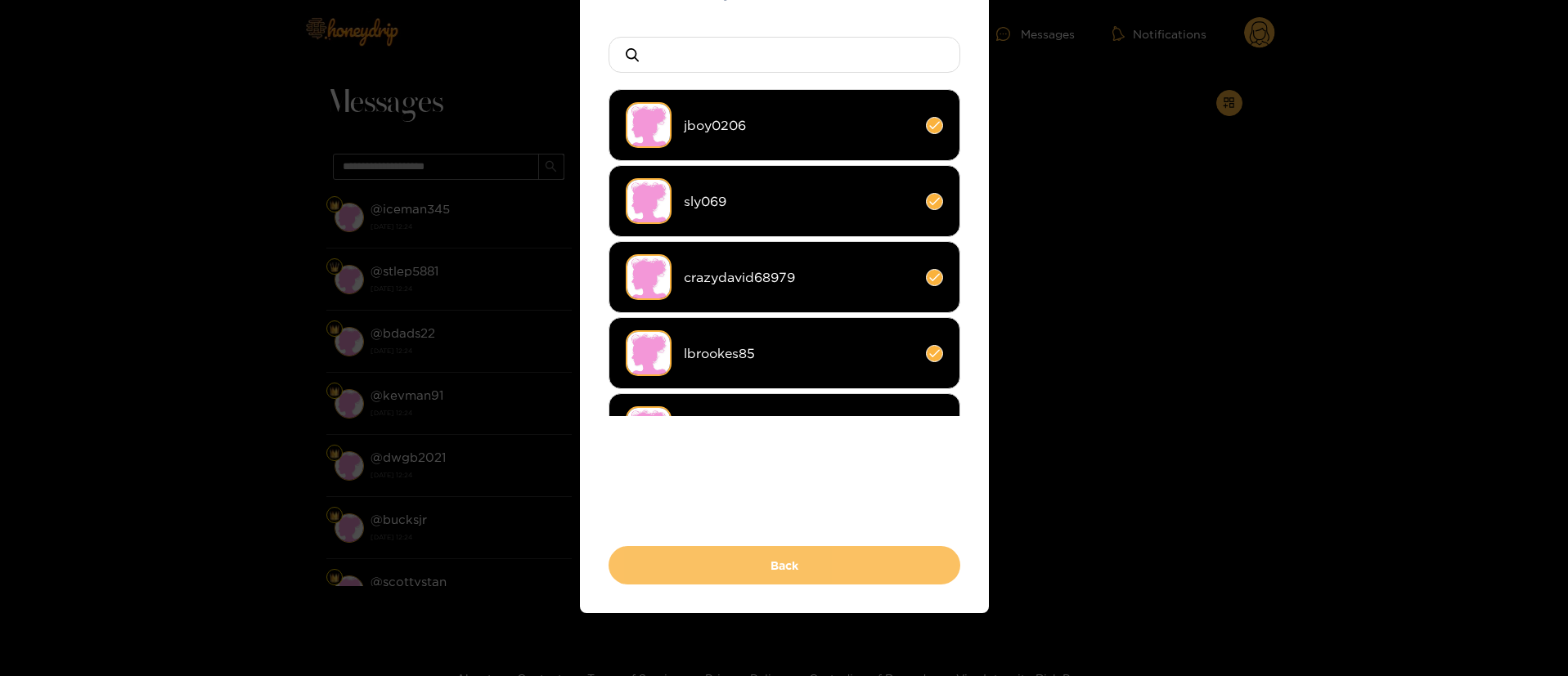
scroll to position [141, 0]
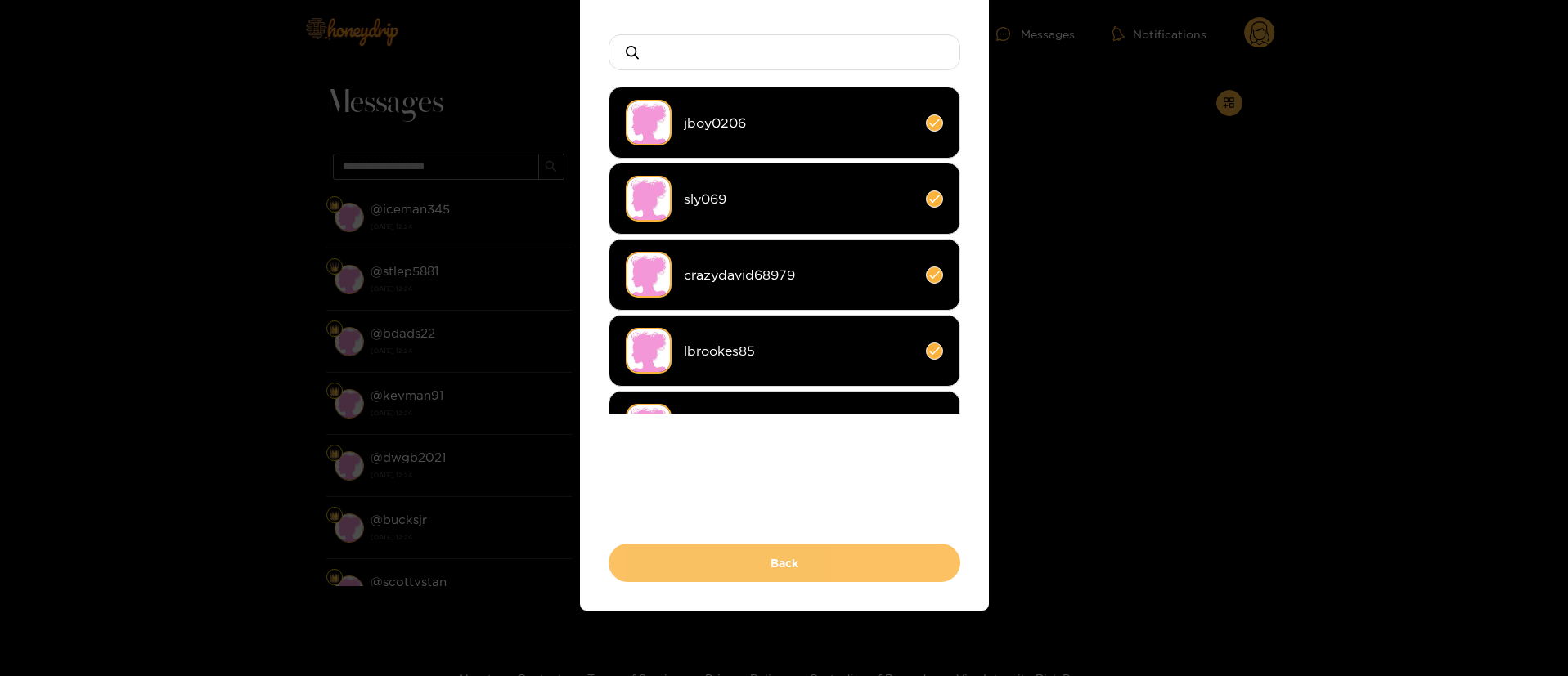
click at [842, 575] on button "Back" at bounding box center [784, 563] width 352 height 39
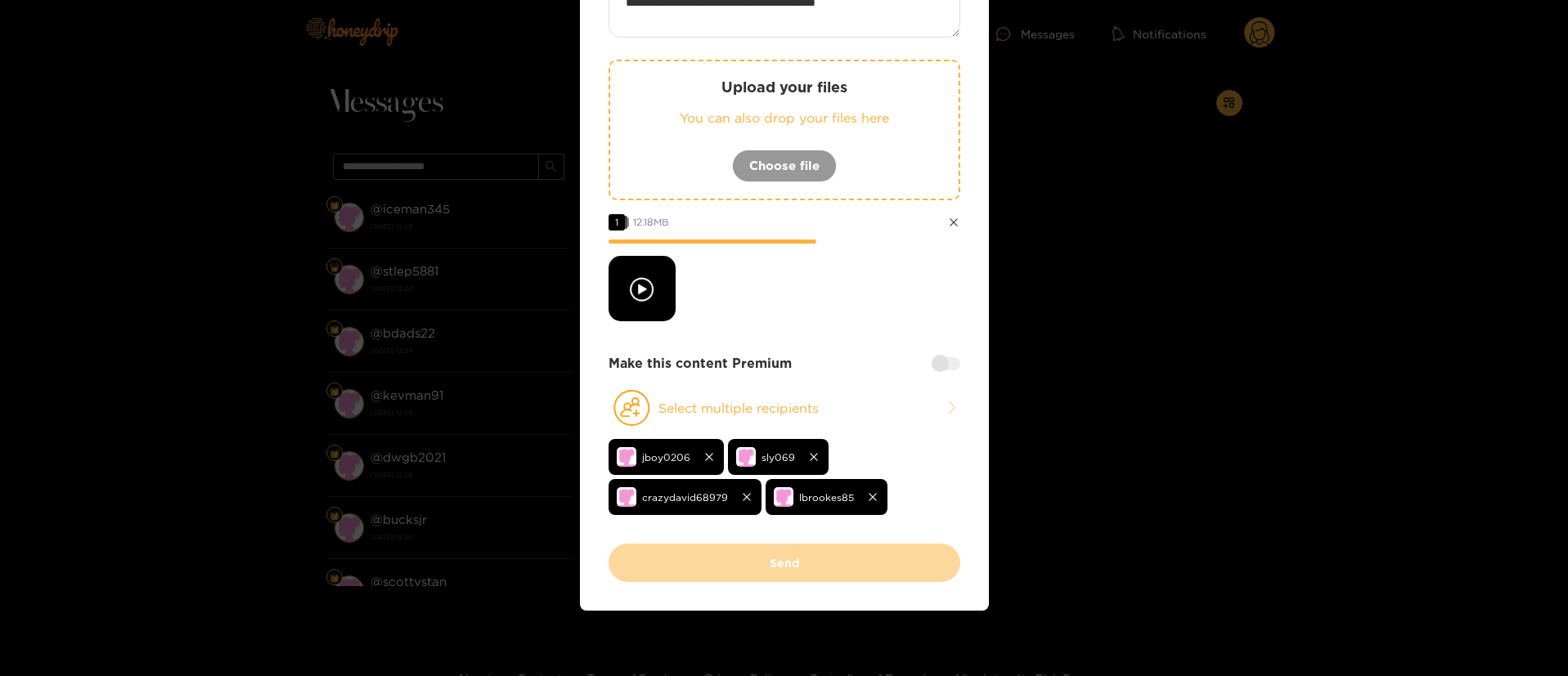
click at [858, 297] on div at bounding box center [784, 288] width 352 height 66
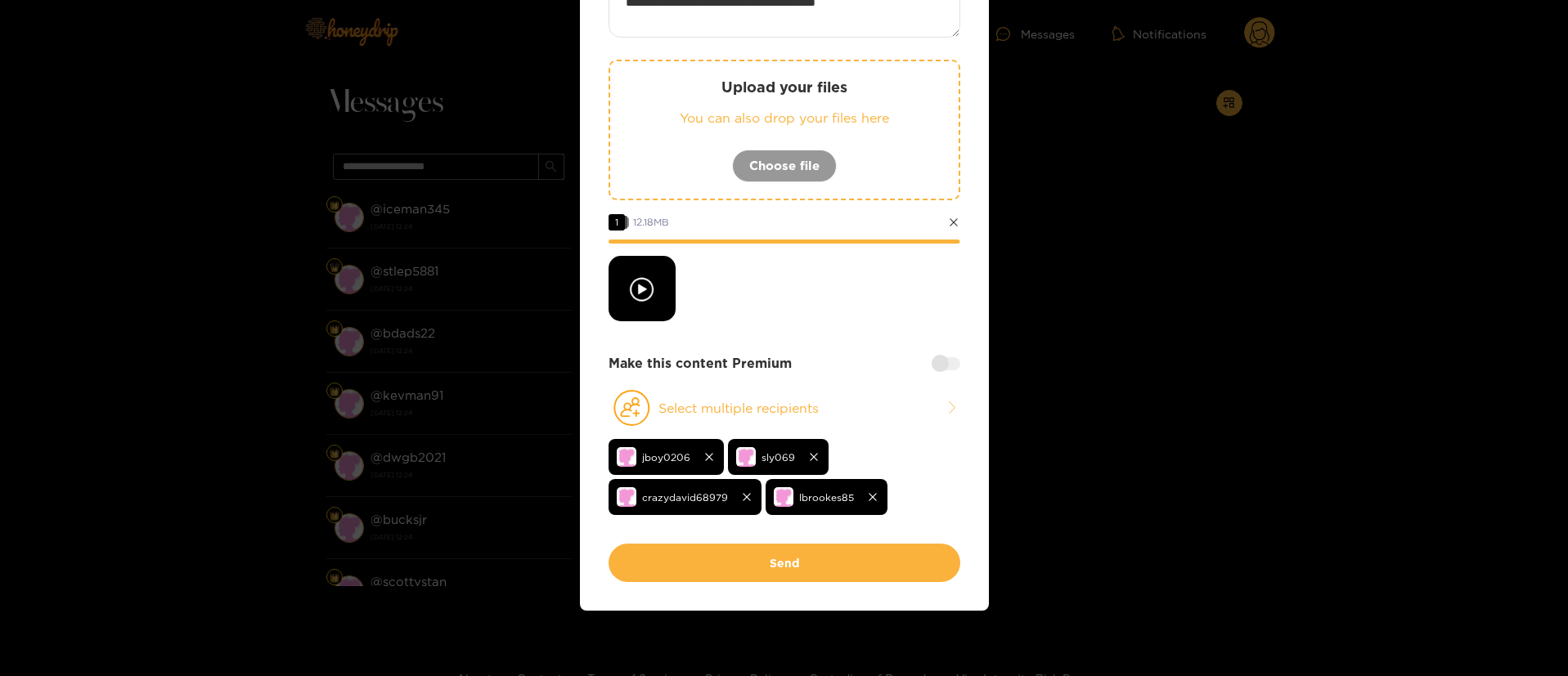
click at [875, 310] on div at bounding box center [784, 288] width 352 height 66
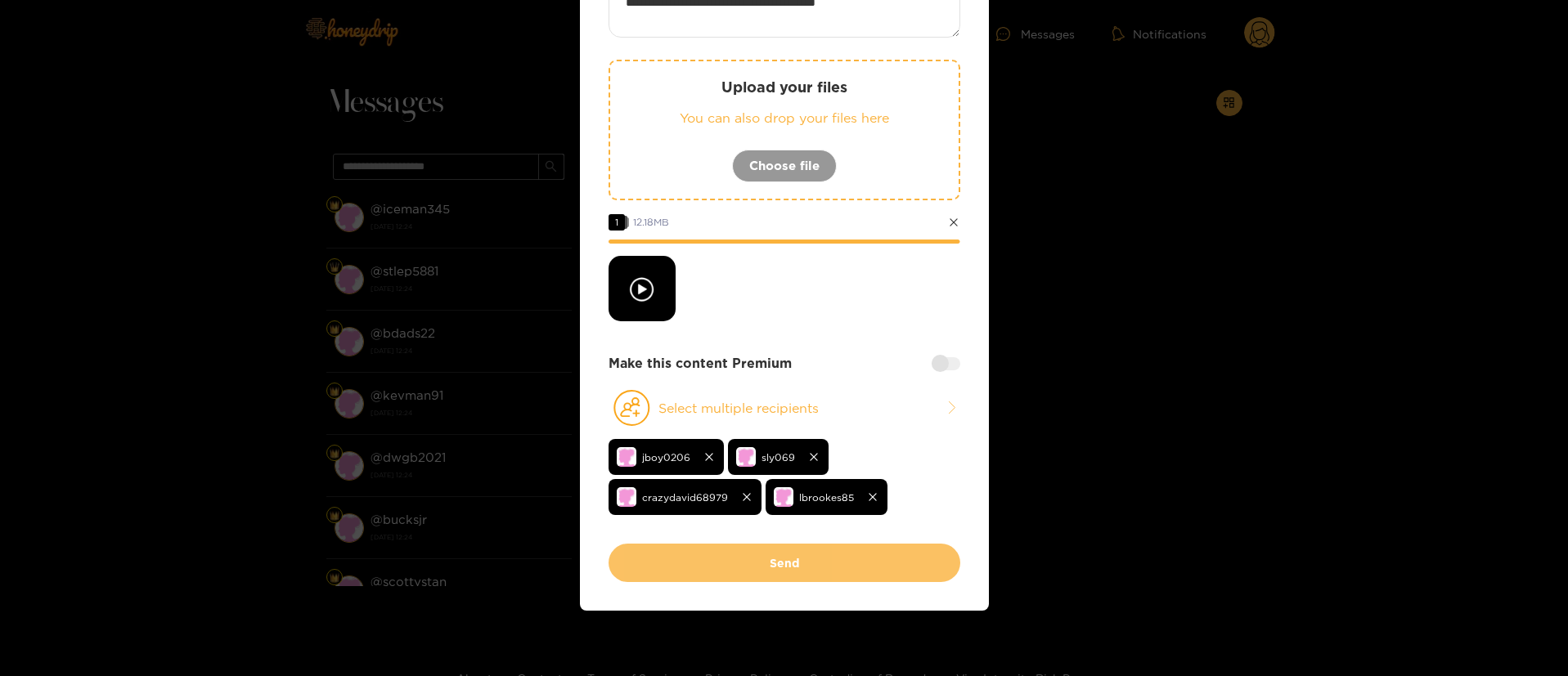
click at [827, 566] on button "Send" at bounding box center [784, 563] width 352 height 39
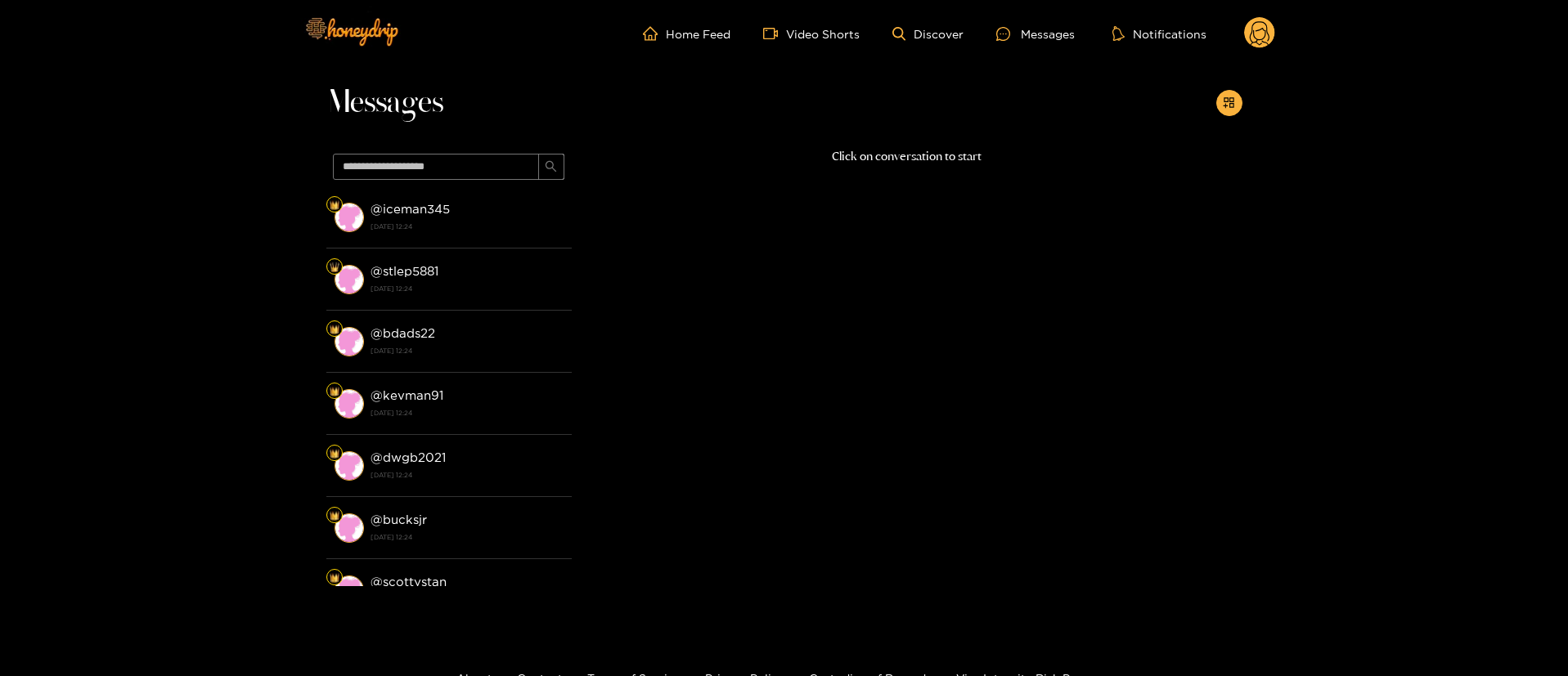
scroll to position [36, 0]
click at [1250, 33] on icon at bounding box center [1258, 35] width 19 height 29
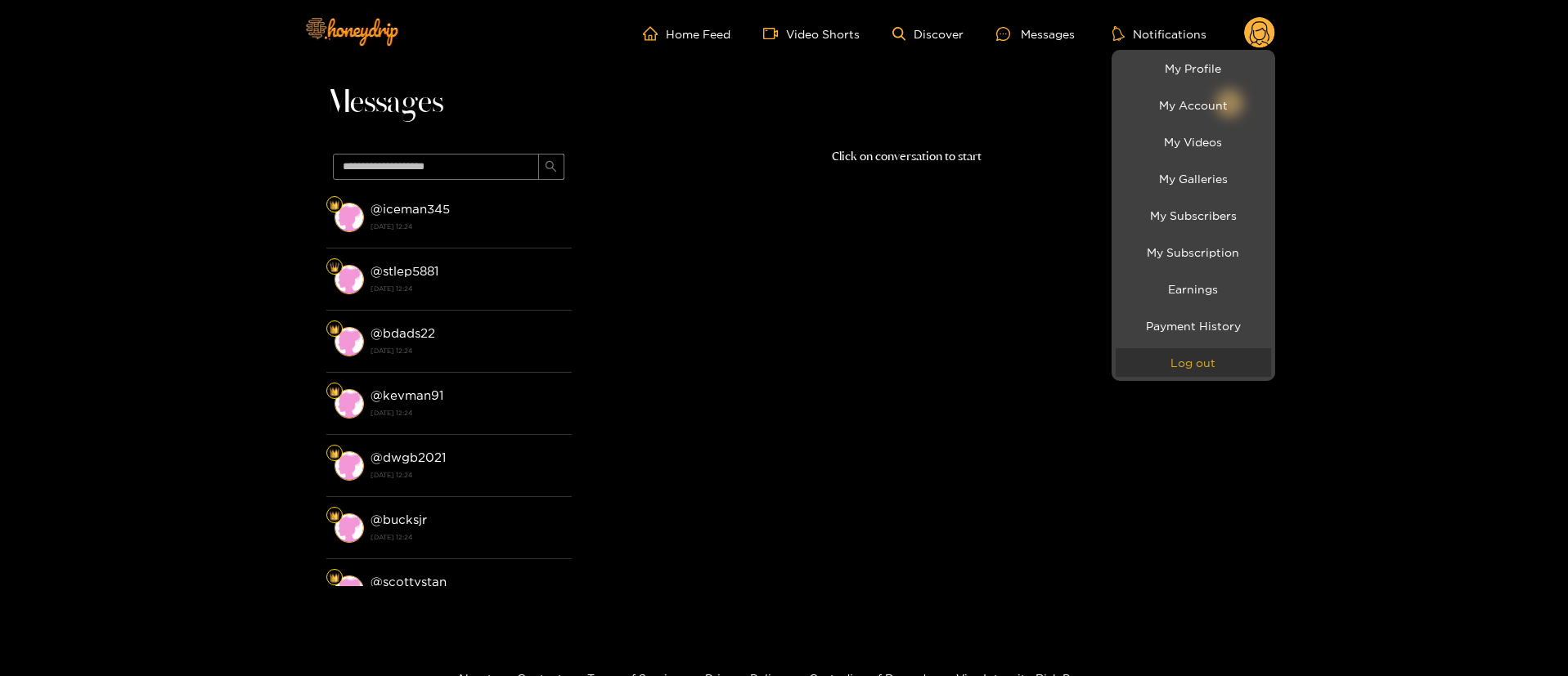
click at [1221, 370] on button "Log out" at bounding box center [1193, 362] width 155 height 29
